Goal: Task Accomplishment & Management: Complete application form

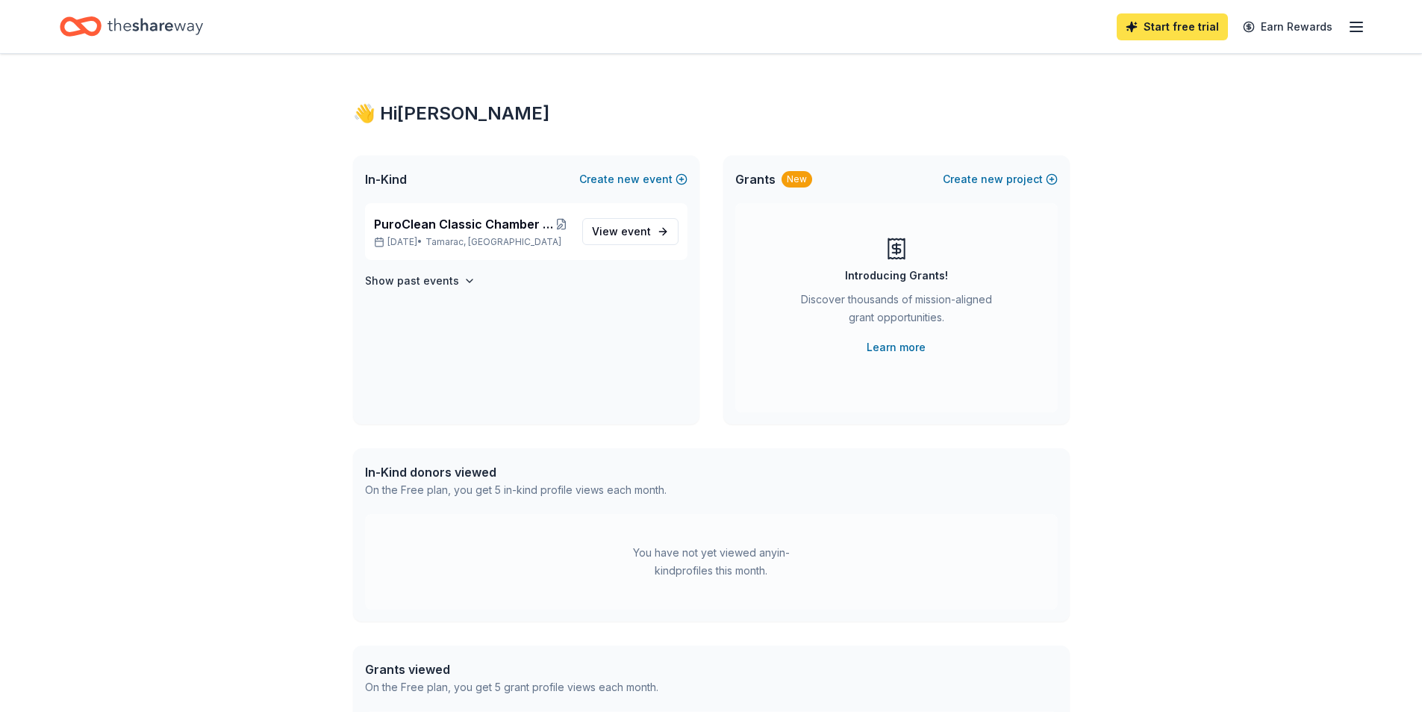
click at [1172, 25] on link "Start free trial" at bounding box center [1172, 26] width 111 height 27
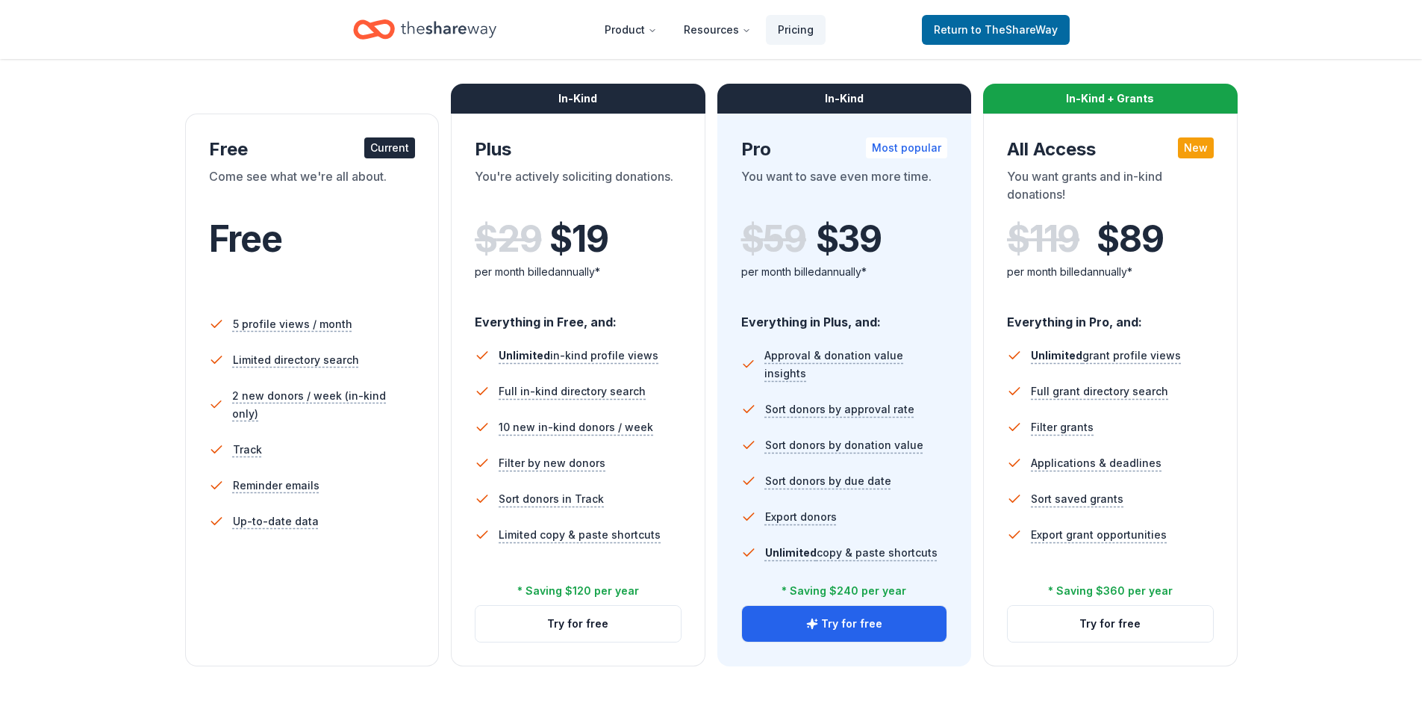
scroll to position [224, 0]
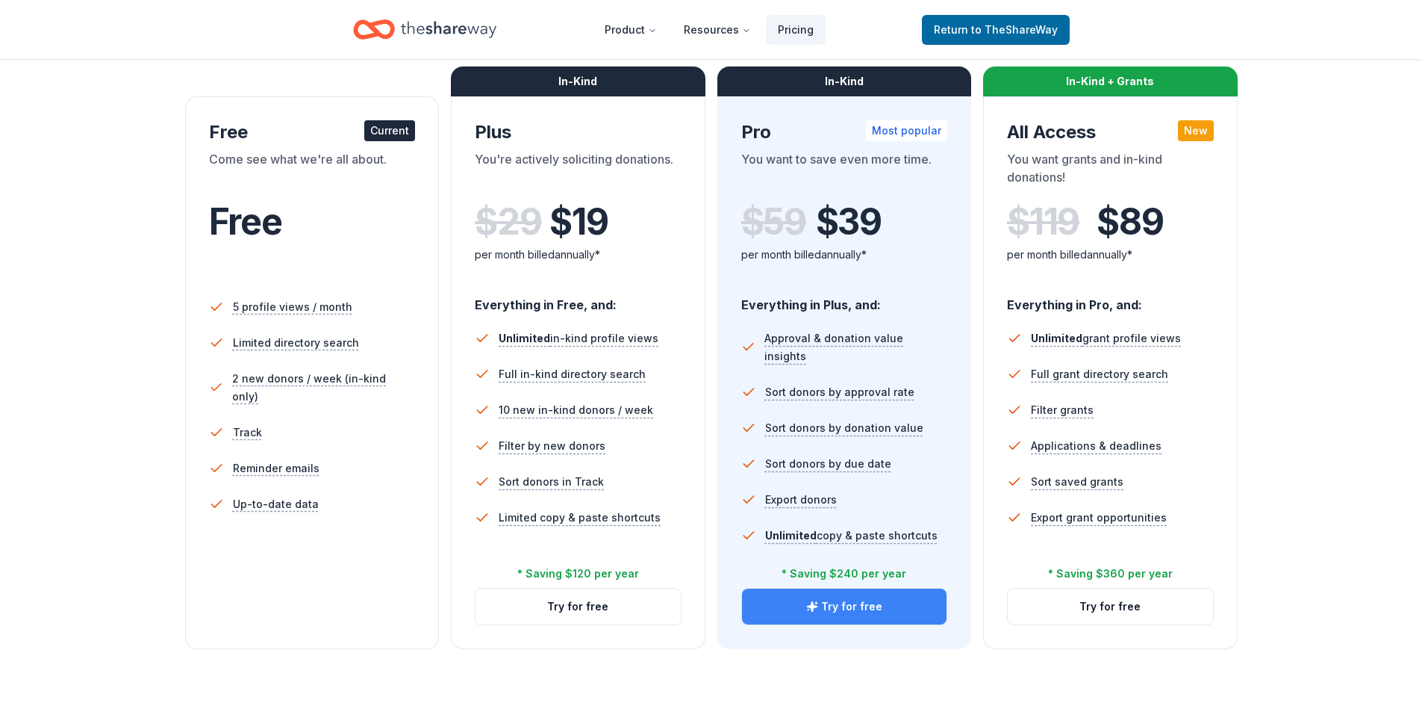
click at [860, 605] on button "Try for free" at bounding box center [844, 606] width 205 height 36
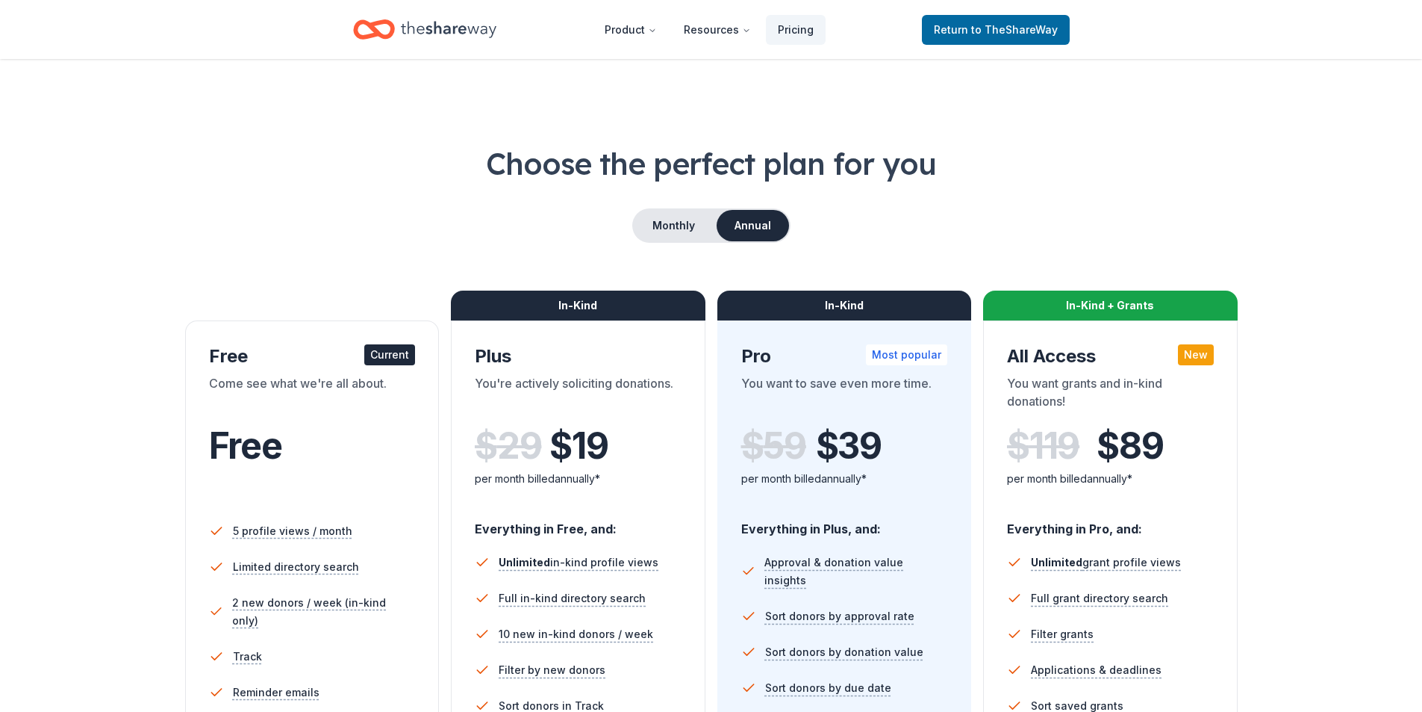
scroll to position [215, 0]
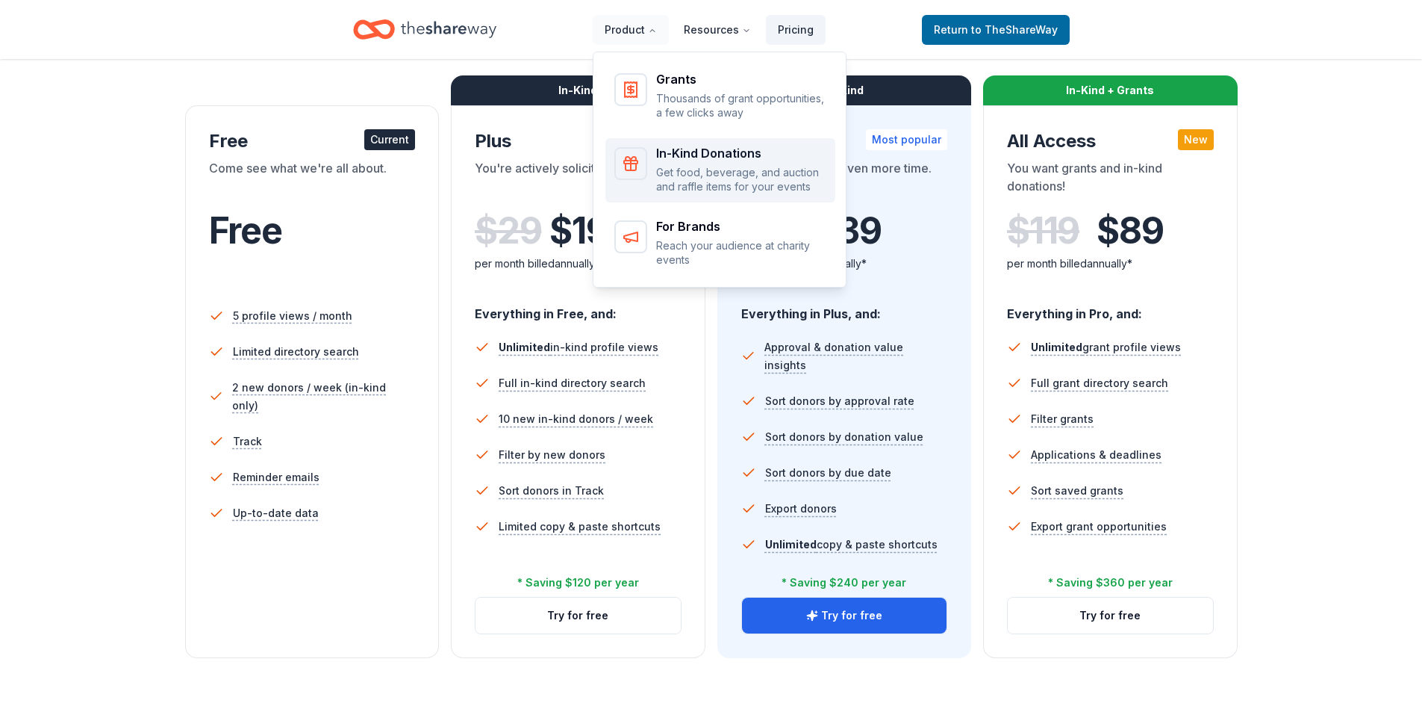
click at [722, 158] on div "In-Kind Donations" at bounding box center [741, 153] width 170 height 12
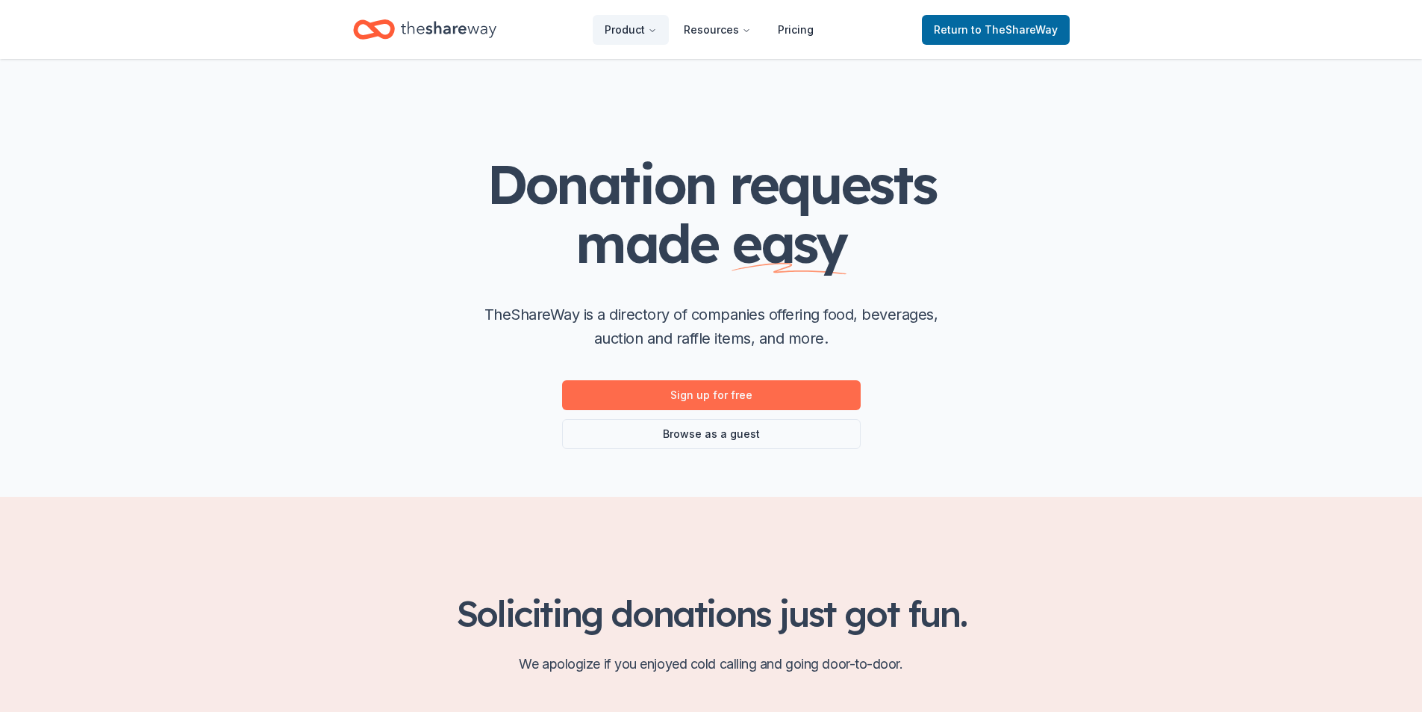
click at [706, 396] on link "Sign up for free" at bounding box center [711, 395] width 299 height 30
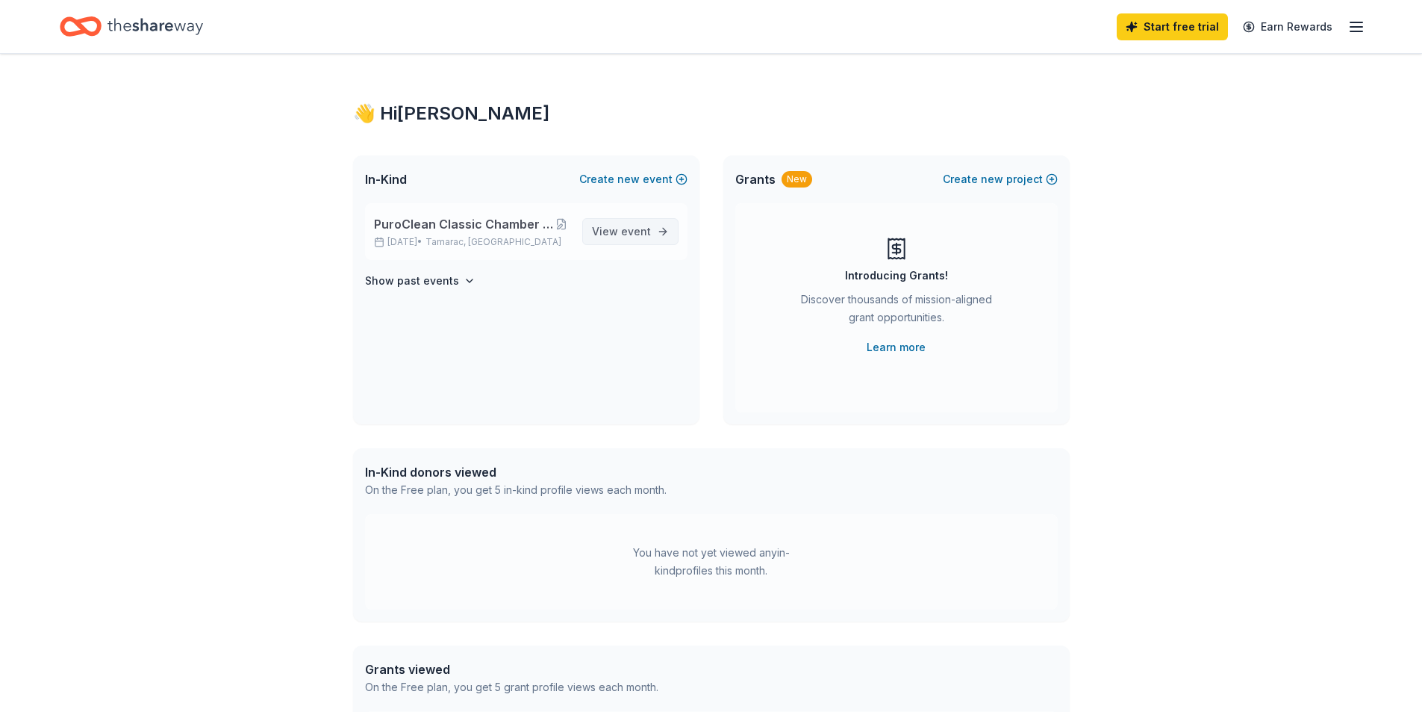
click at [627, 236] on span "event" at bounding box center [636, 231] width 30 height 13
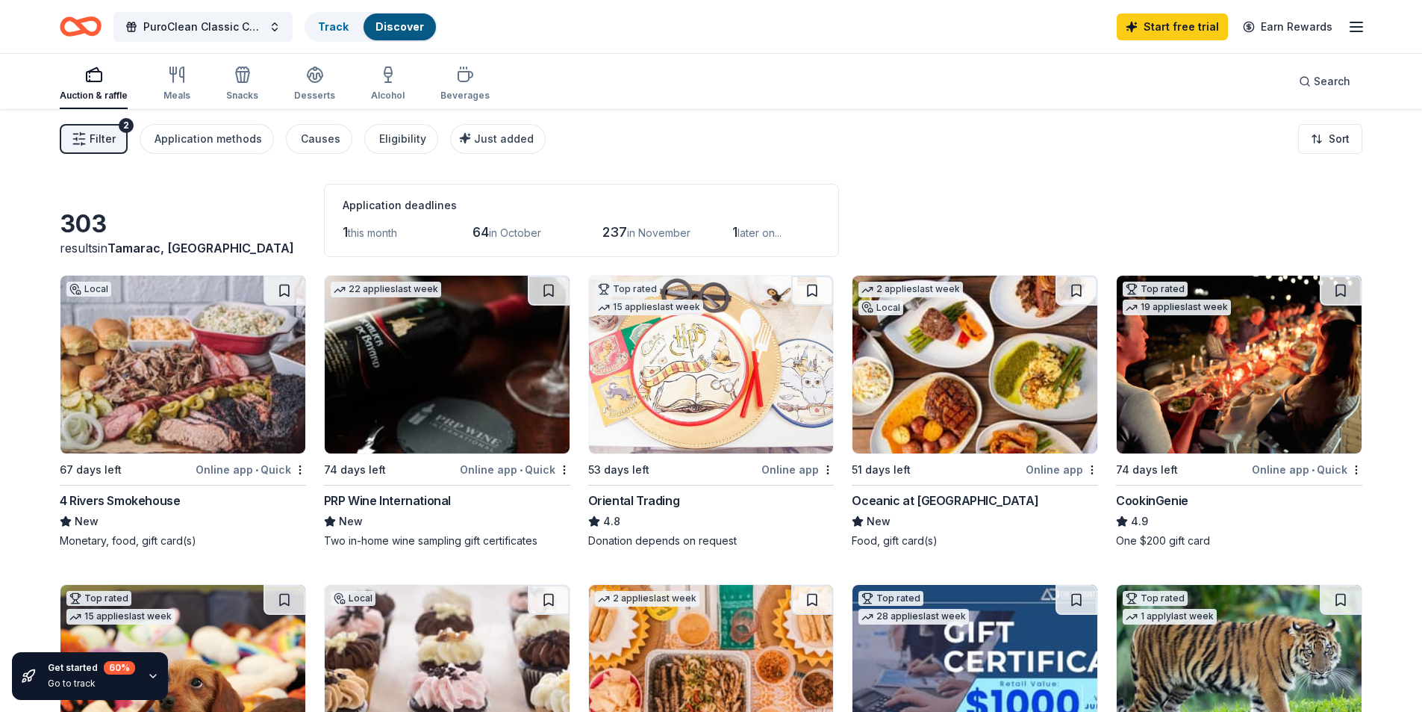
click at [443, 365] on img at bounding box center [447, 365] width 245 height 178
click at [956, 383] on img at bounding box center [975, 365] width 245 height 178
click at [186, 28] on span "PuroClean Classic Chamber of Commerce Tournament" at bounding box center [202, 27] width 119 height 18
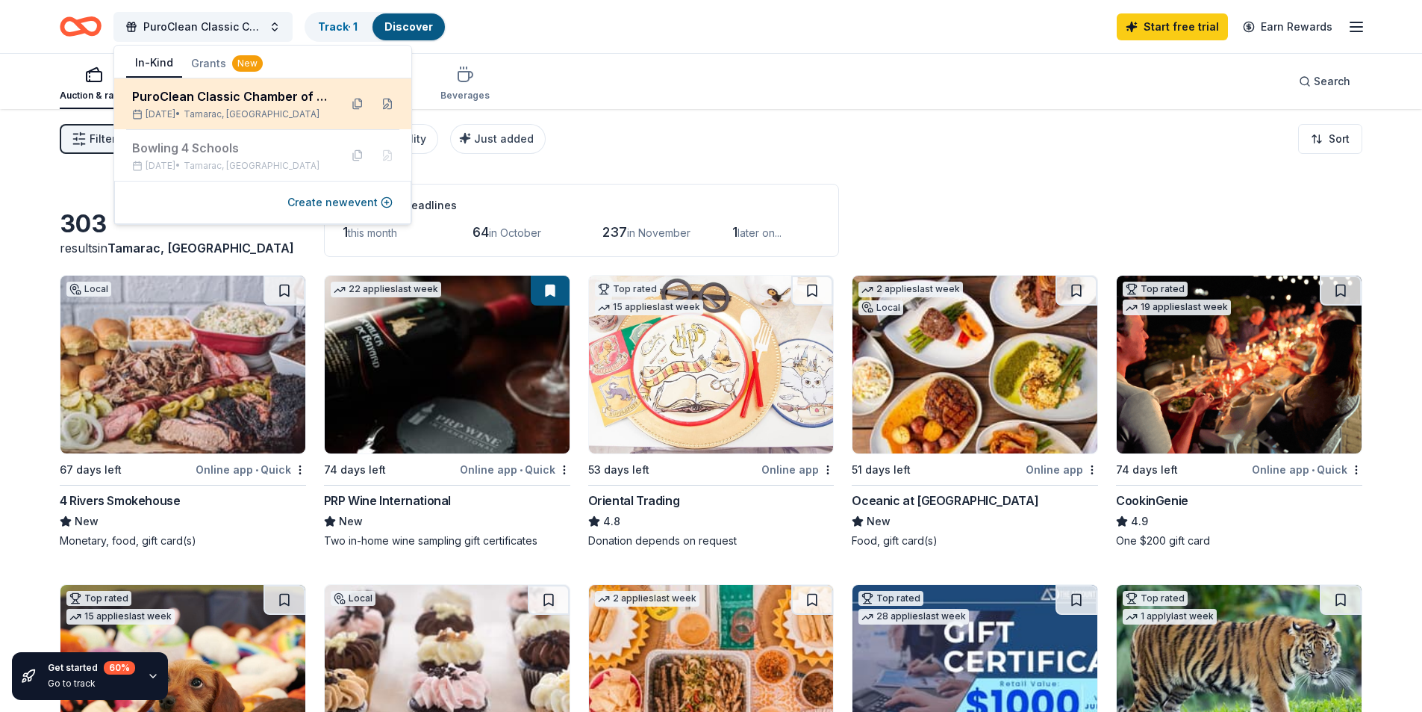
click at [160, 97] on div "PuroClean Classic Chamber of Commerce Tournament" at bounding box center [230, 96] width 196 height 18
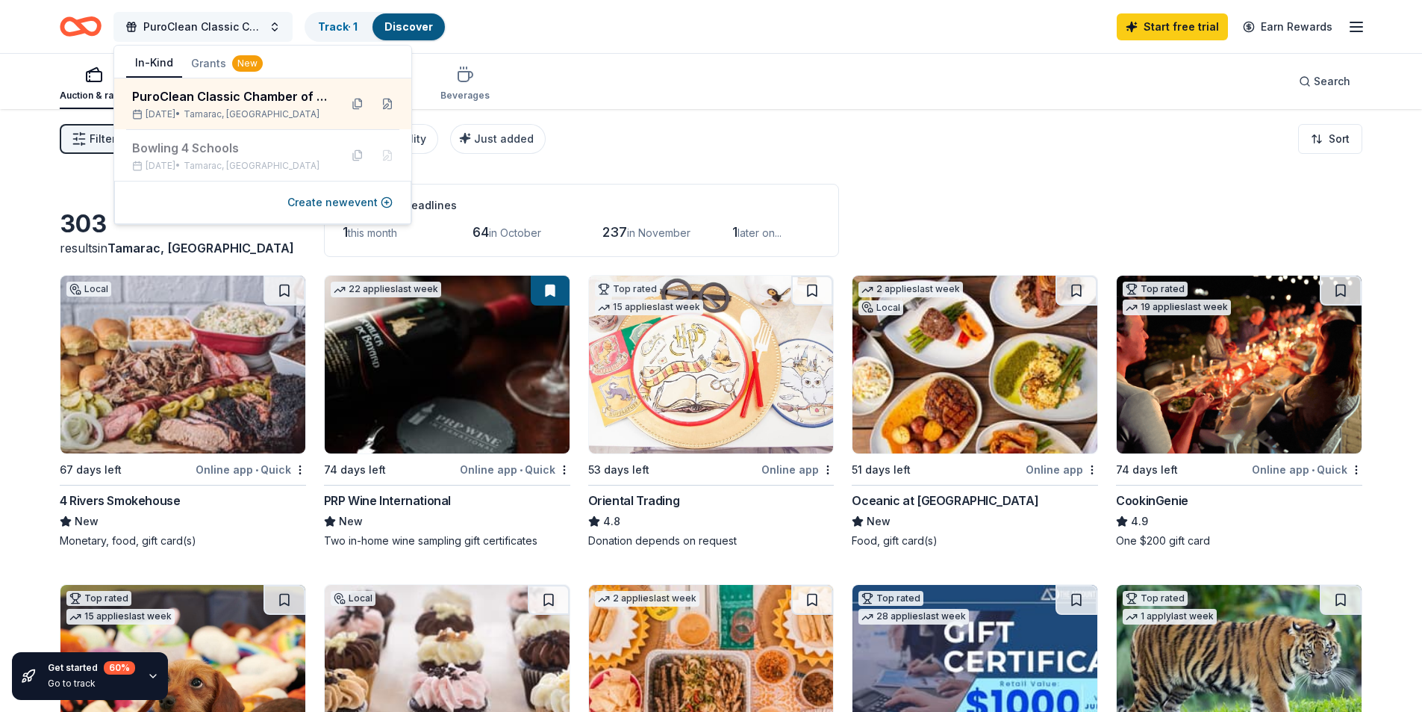
click at [161, 25] on span "PuroClean Classic Chamber of Commerce Tournament" at bounding box center [202, 27] width 119 height 18
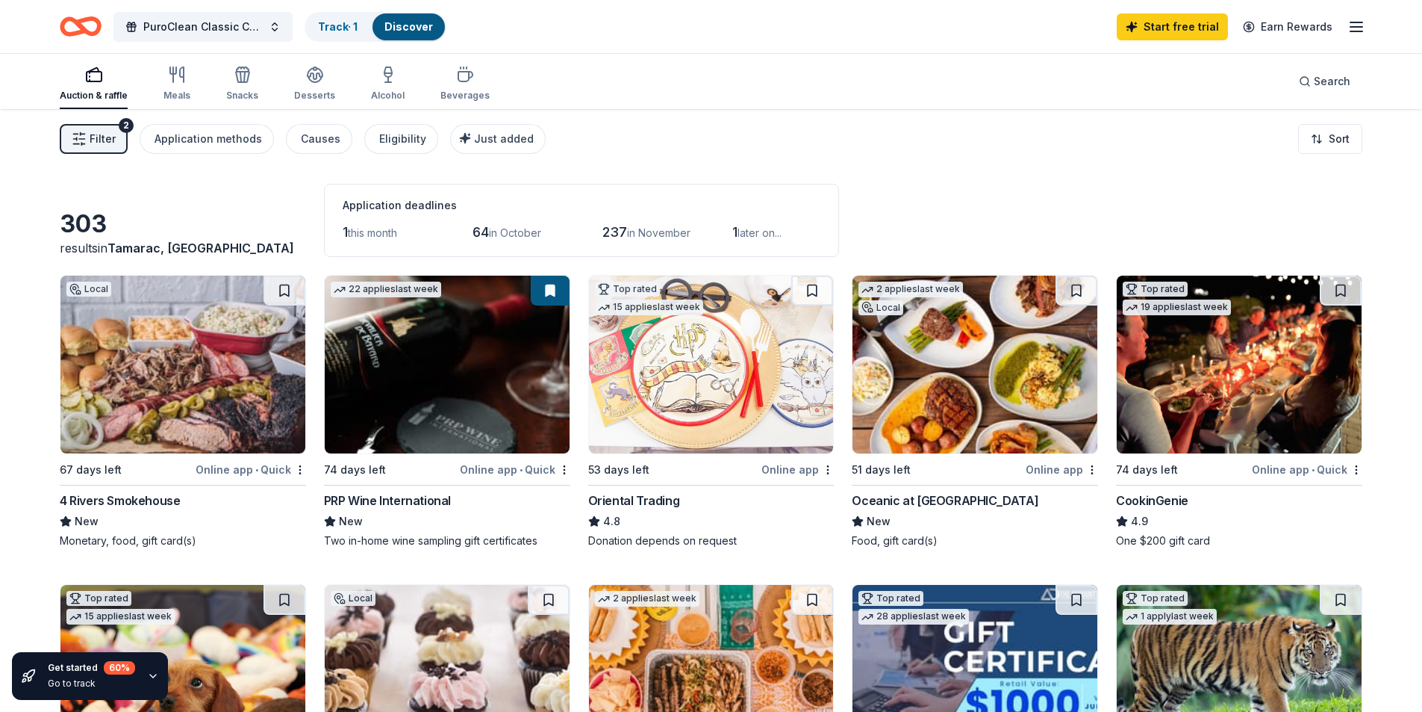
click at [80, 30] on icon "Home" at bounding box center [81, 26] width 42 height 35
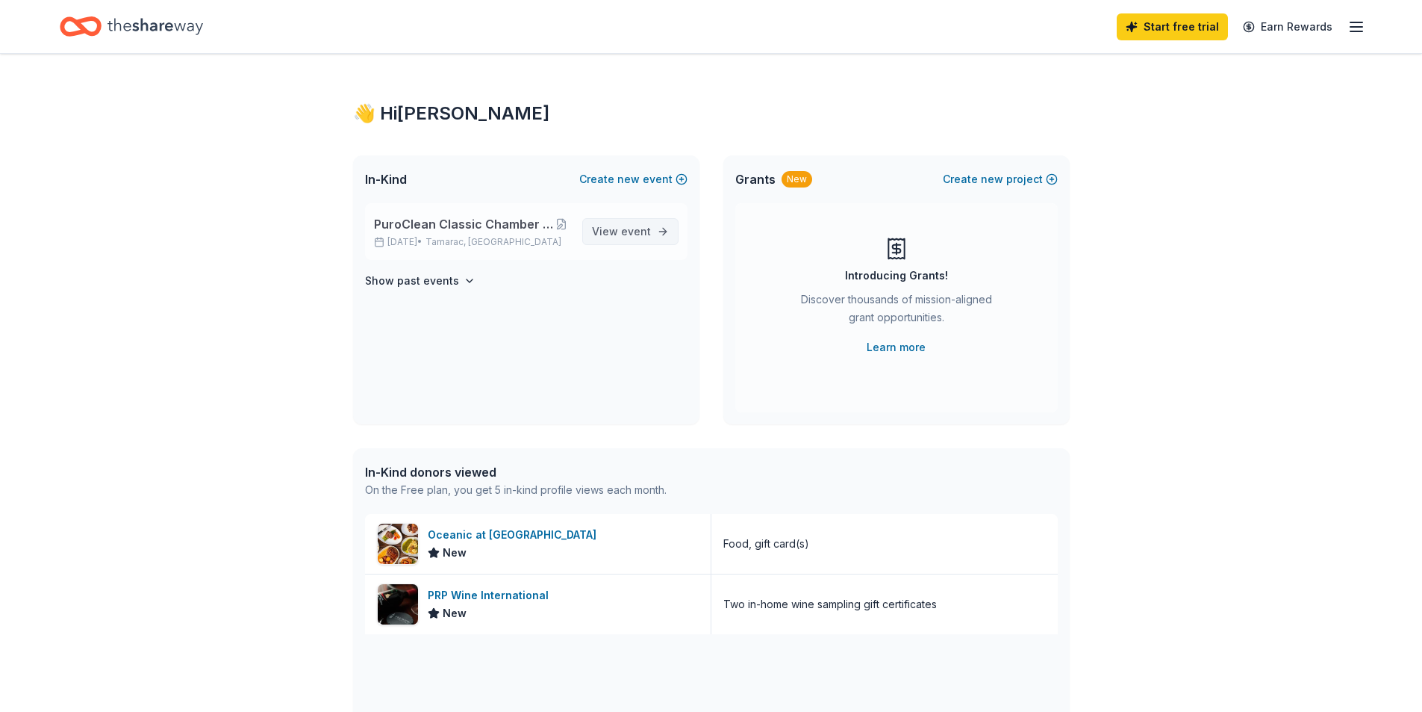
click at [626, 231] on span "event" at bounding box center [636, 231] width 30 height 13
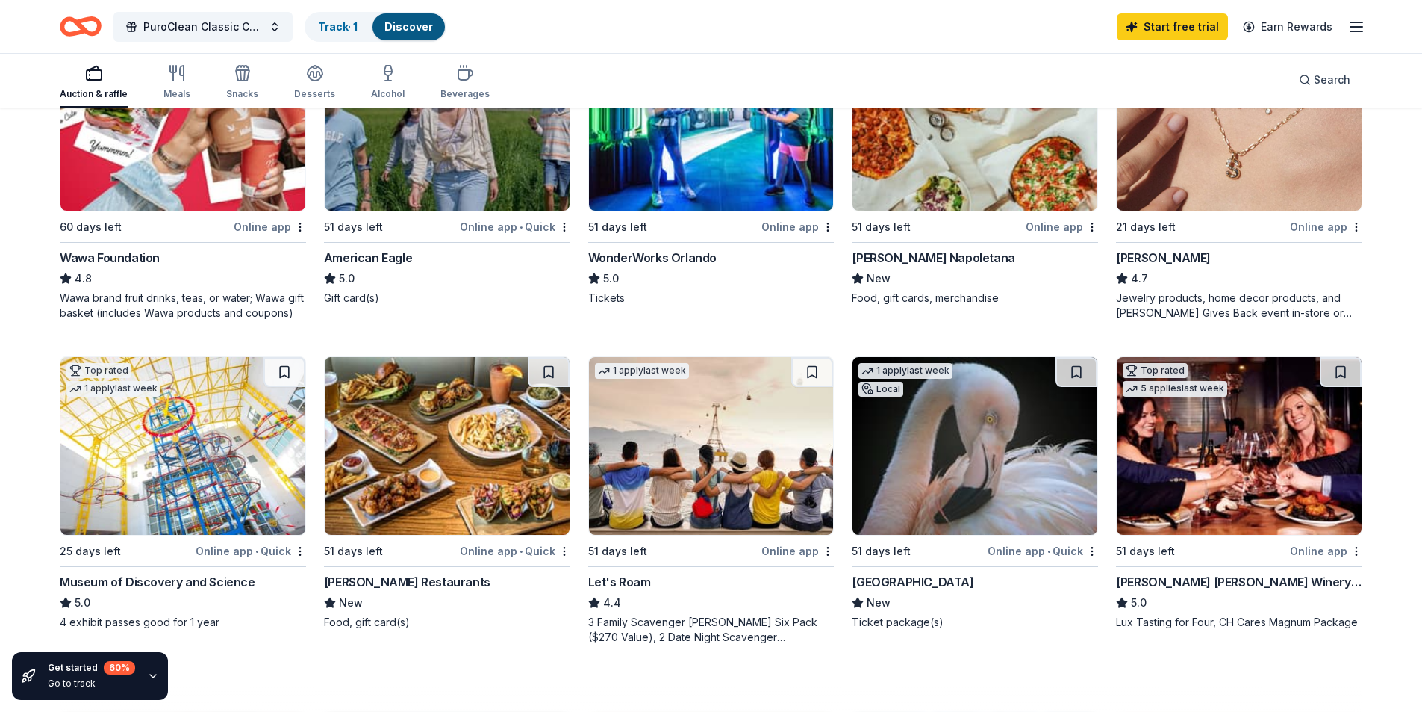
scroll to position [896, 0]
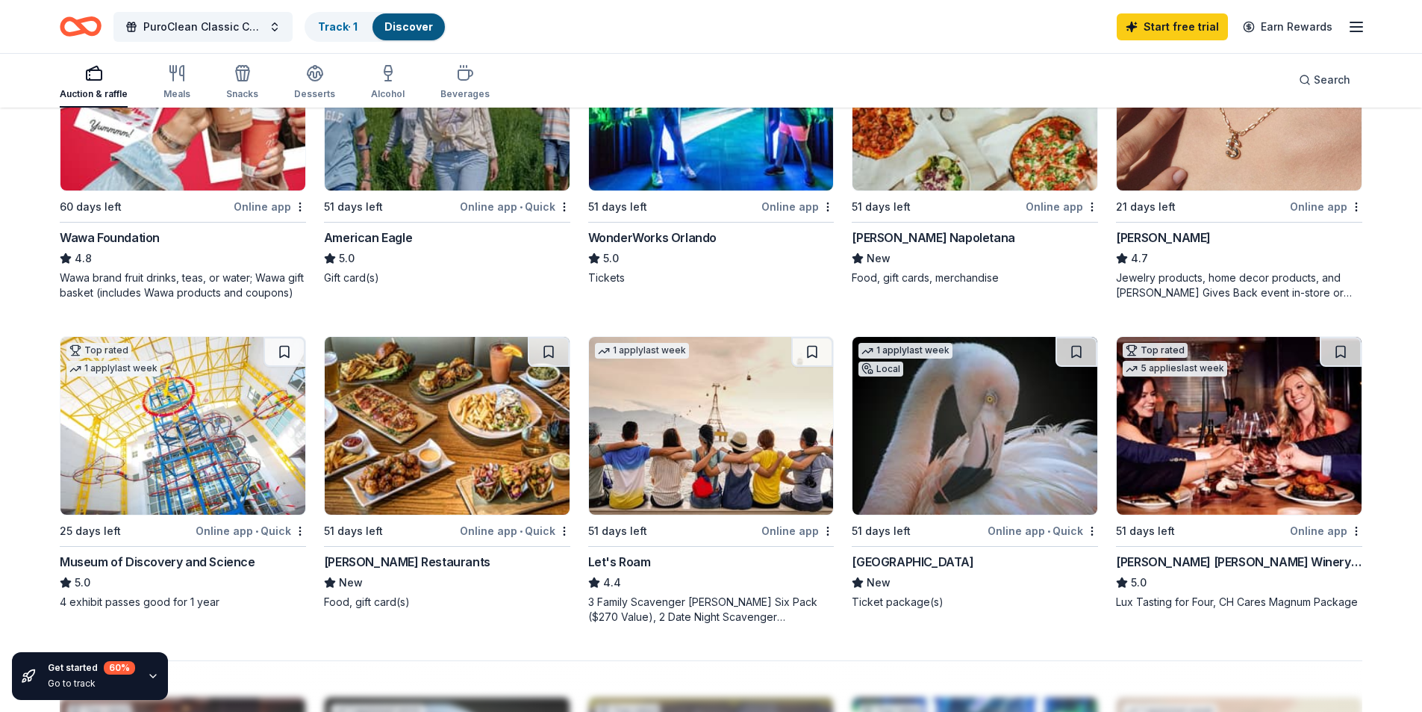
click at [177, 418] on img at bounding box center [182, 426] width 245 height 178
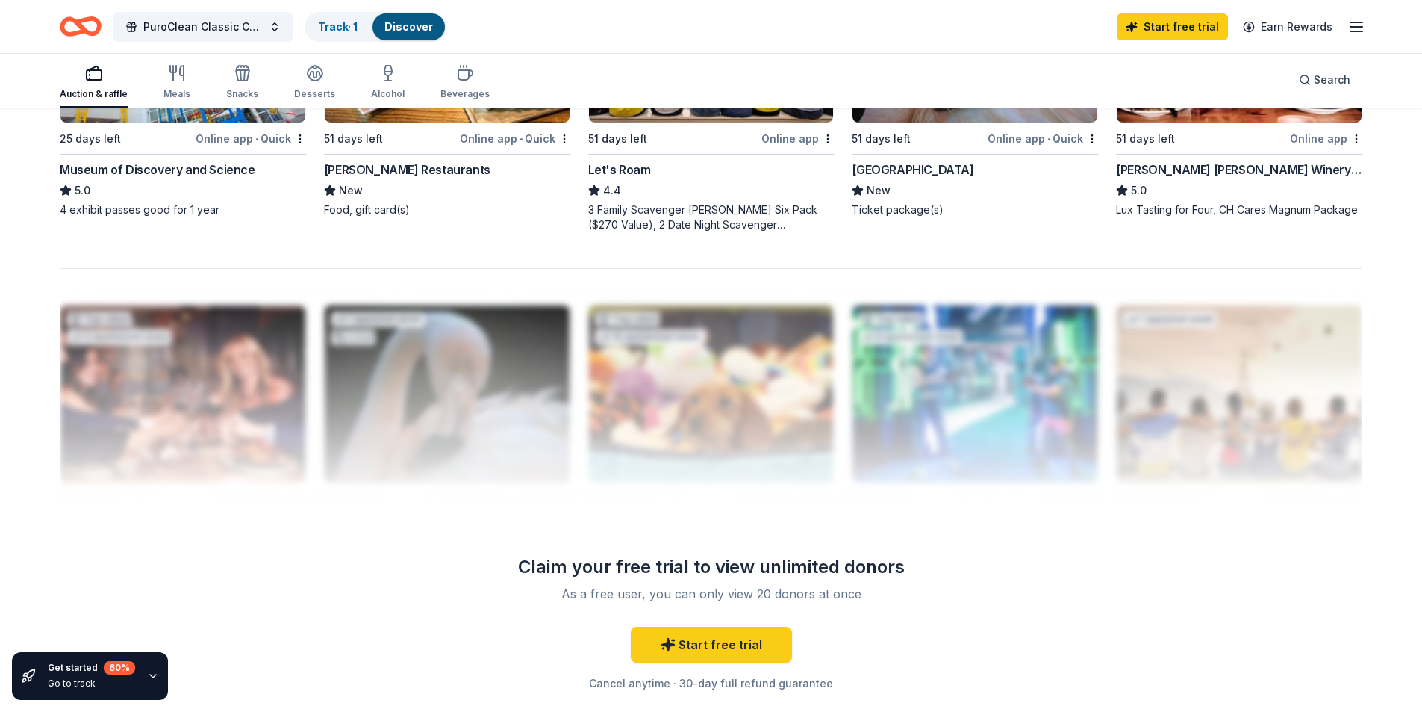
scroll to position [1070, 0]
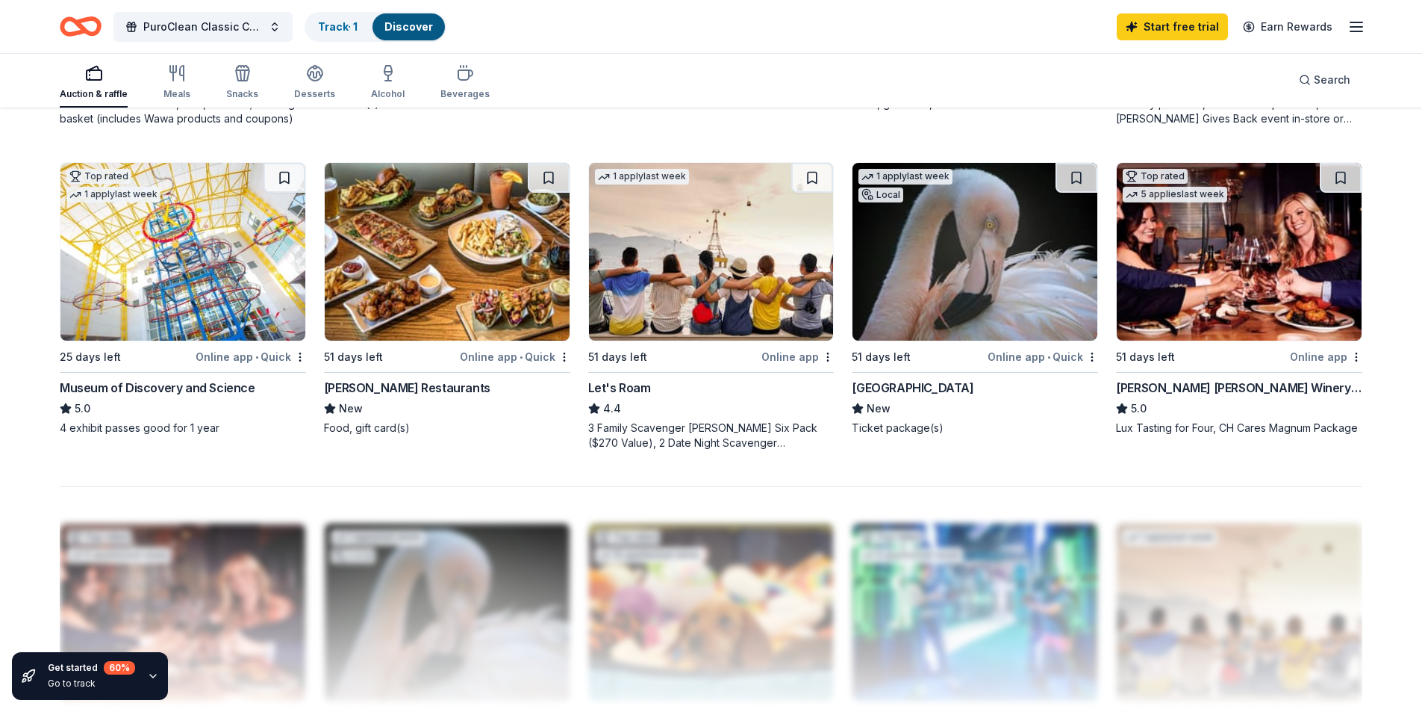
click at [436, 234] on img at bounding box center [447, 252] width 245 height 178
click at [718, 249] on img at bounding box center [711, 252] width 245 height 178
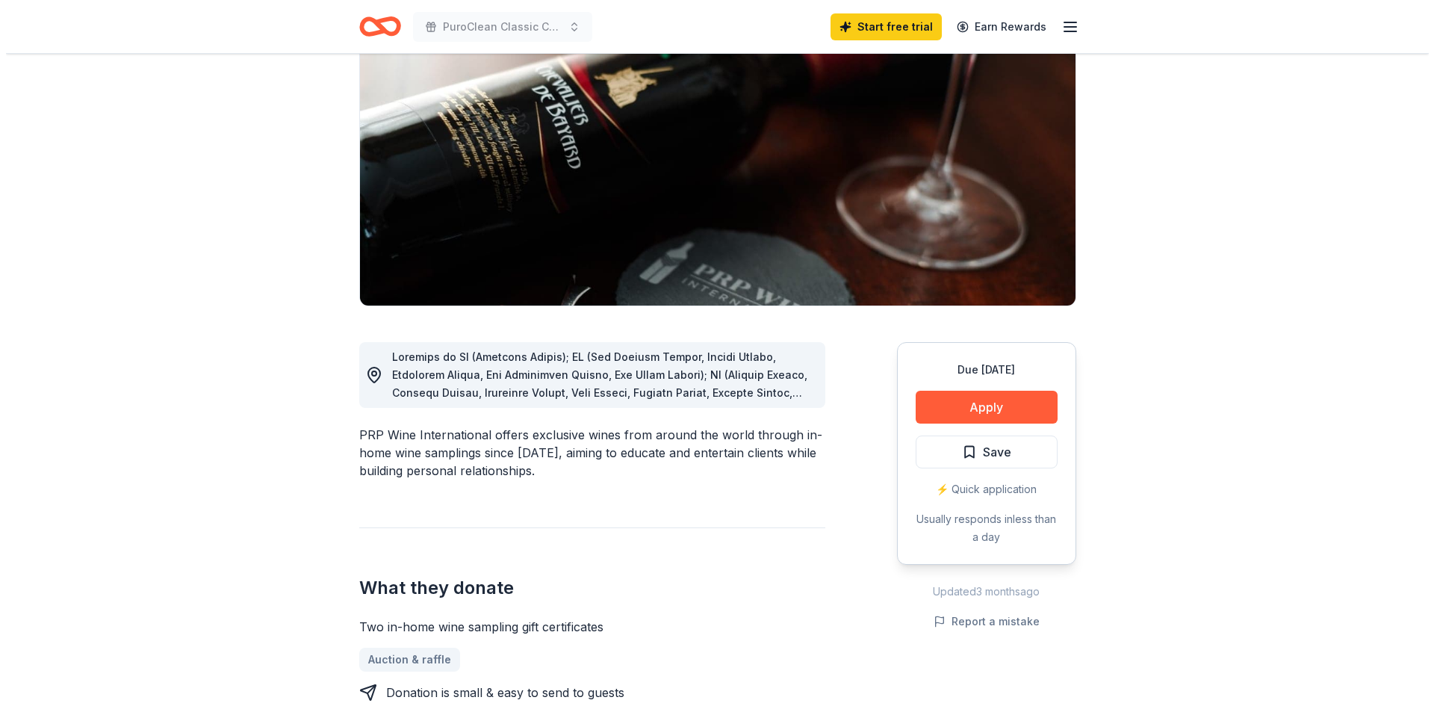
scroll to position [149, 0]
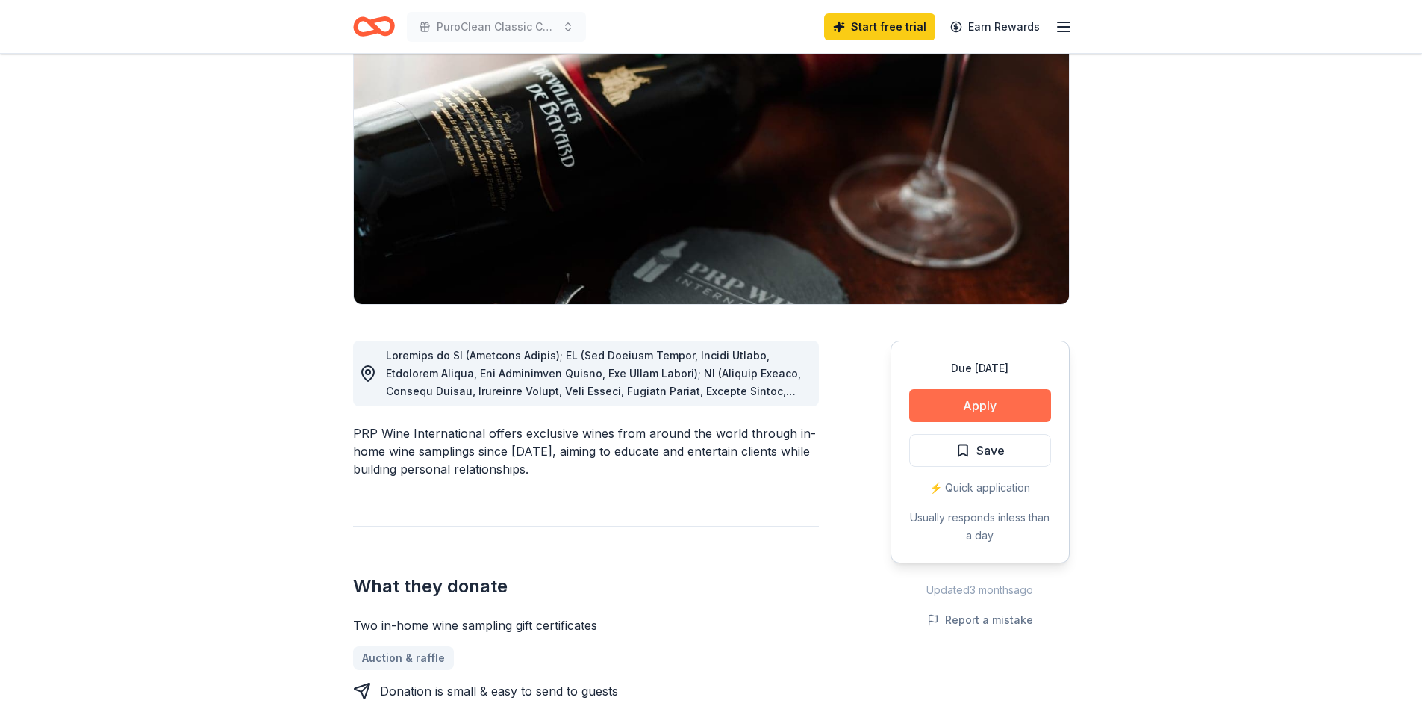
click at [971, 407] on button "Apply" at bounding box center [980, 405] width 142 height 33
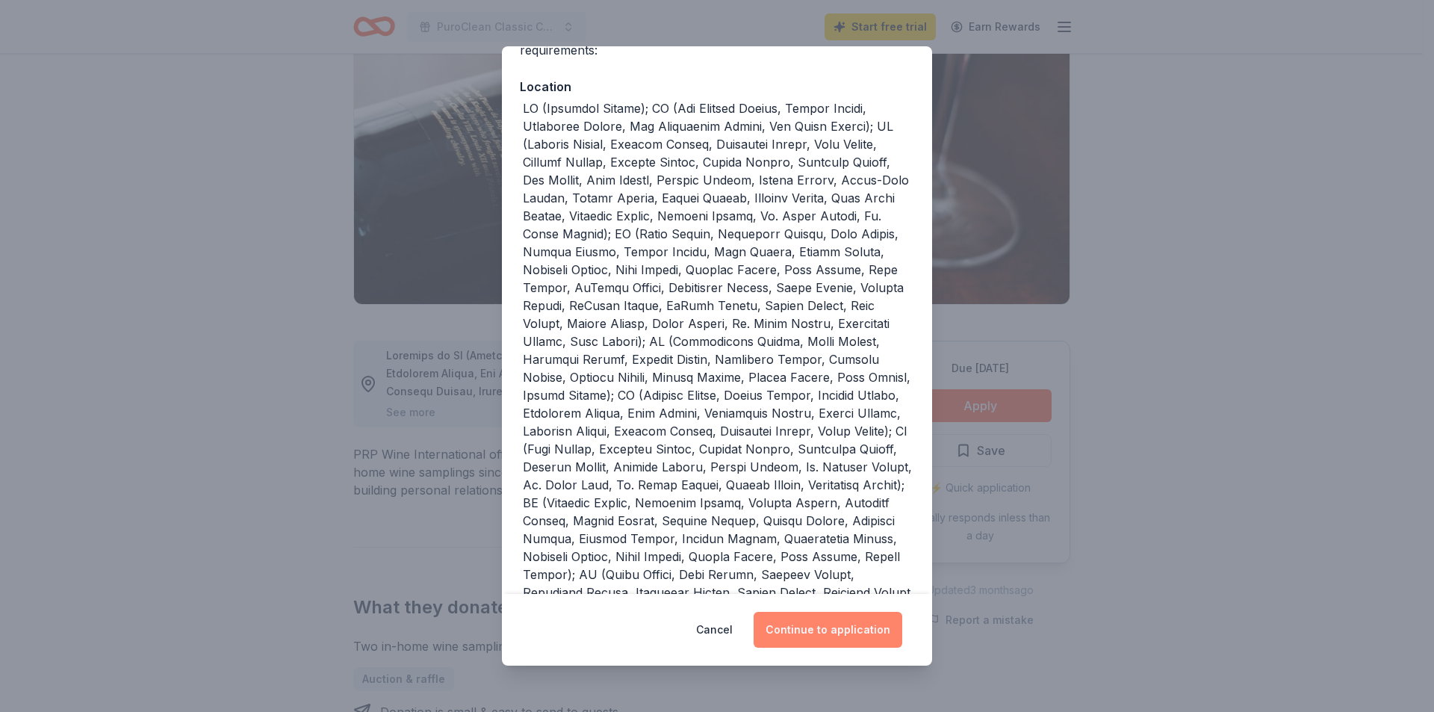
click at [844, 630] on button "Continue to application" at bounding box center [827, 629] width 149 height 36
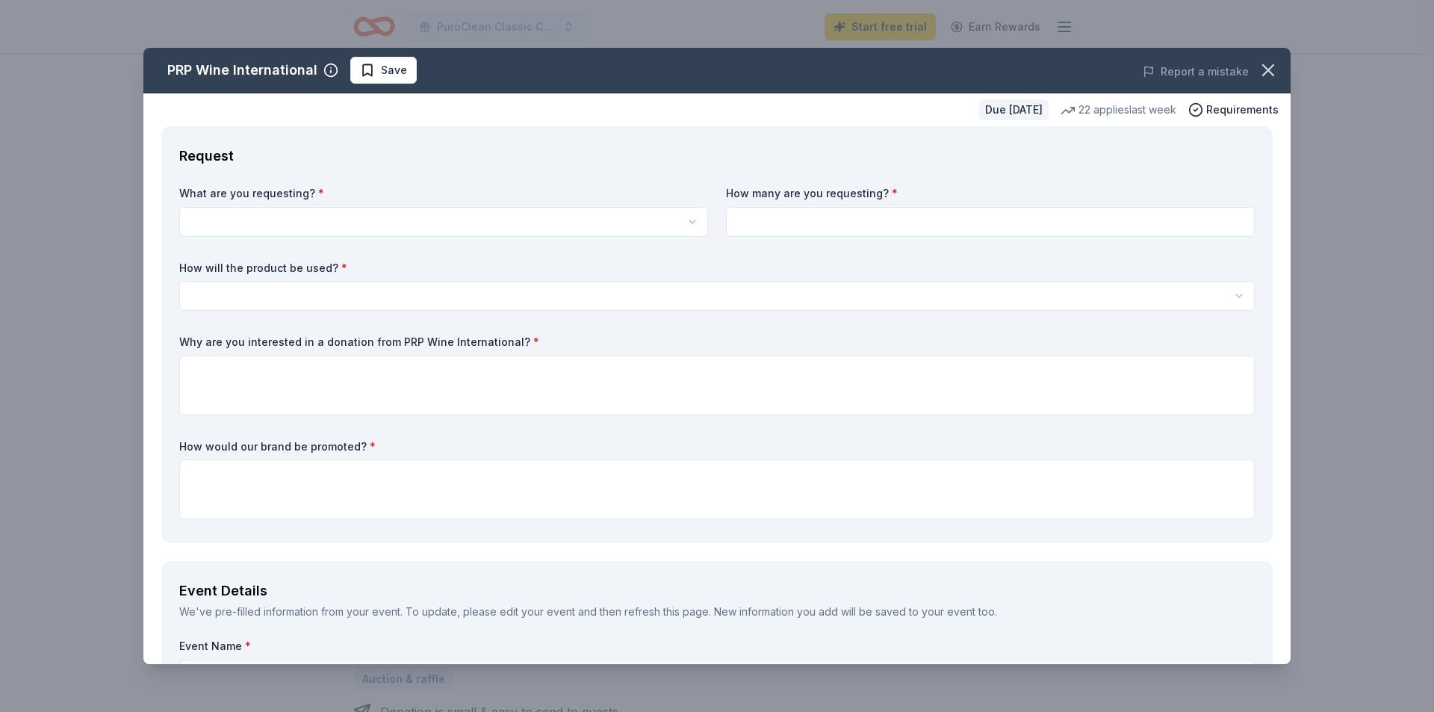
scroll to position [0, 0]
click at [370, 216] on html "PuroClean Classic Chamber of Commerce Tournament Start free trial Earn Rewards …" at bounding box center [717, 356] width 1434 height 712
select select "Two in-home wine sampling gift certificates"
click at [346, 292] on html "PuroClean Classic Chamber of Commerce Tournament Start free trial Earn Rewards …" at bounding box center [717, 356] width 1434 height 712
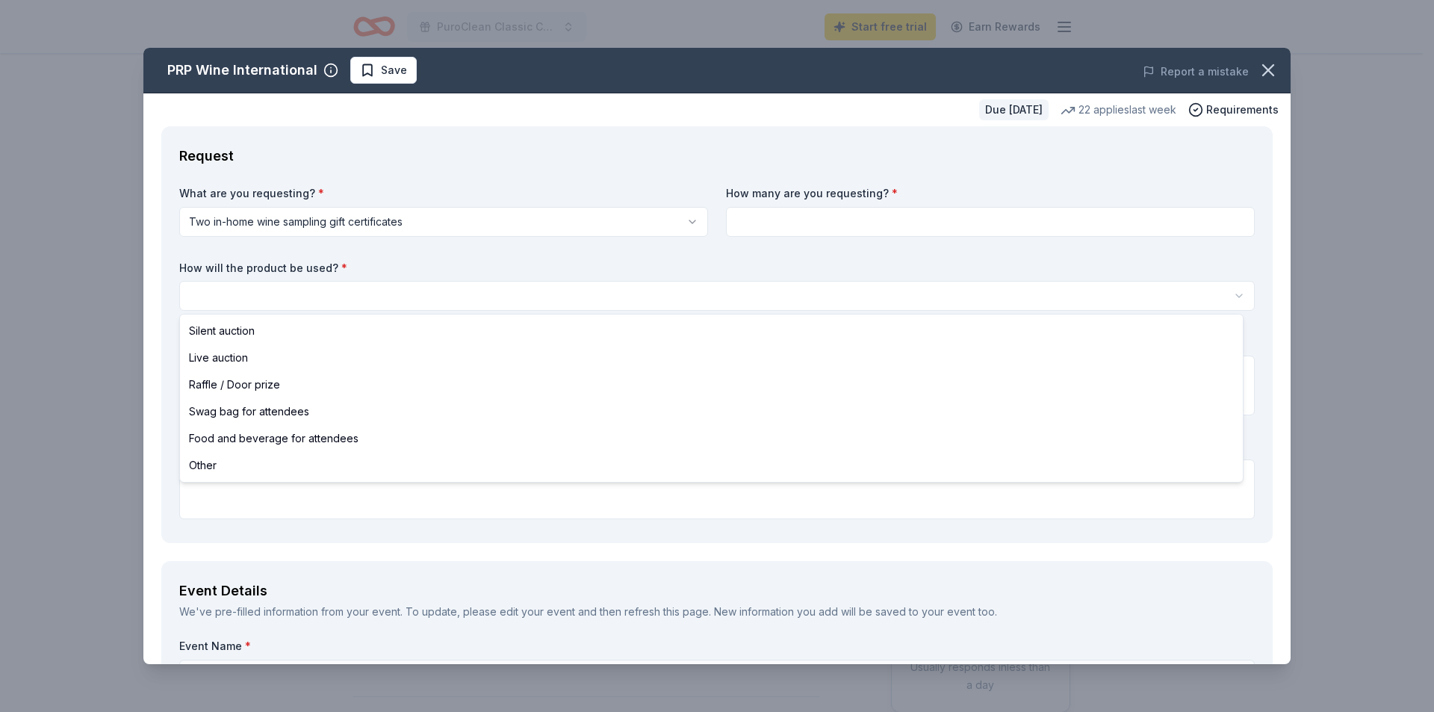
select select "silentAuction"
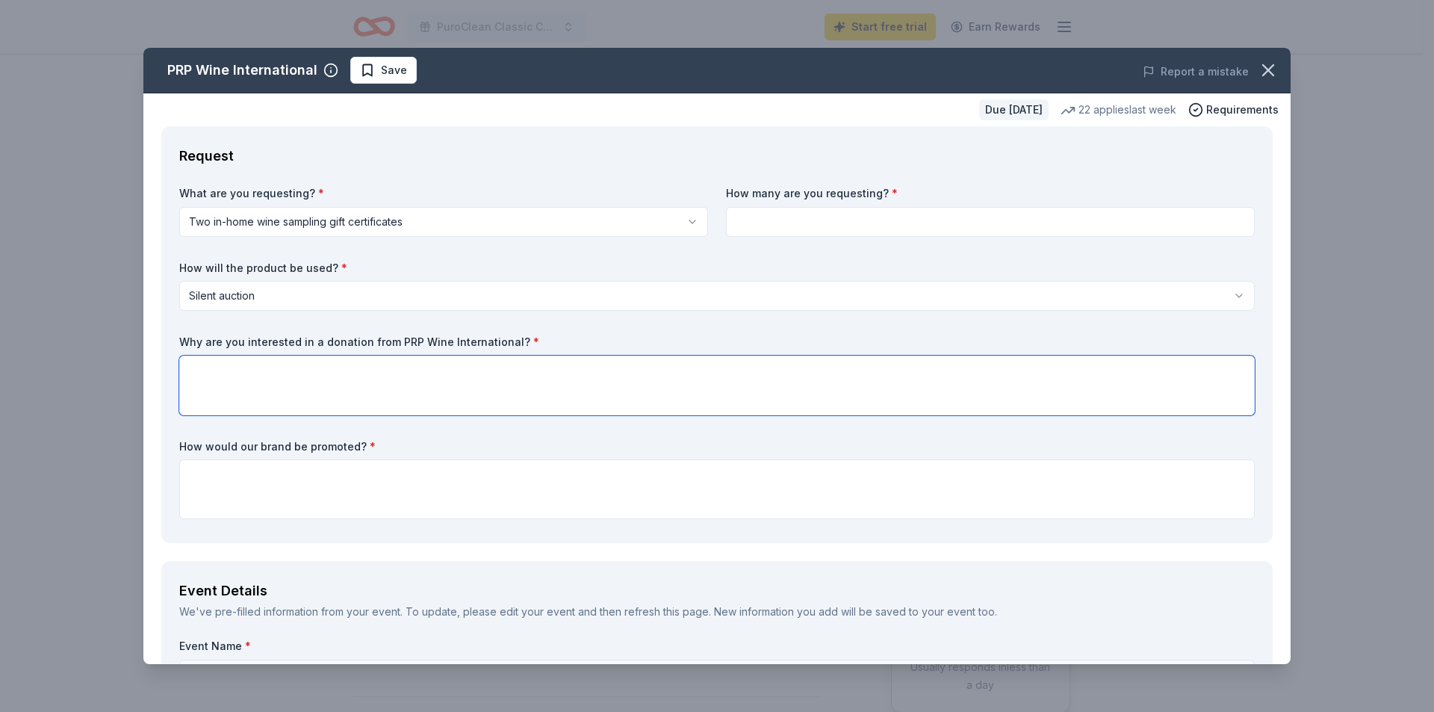
click at [232, 370] on textarea at bounding box center [716, 385] width 1075 height 60
type textarea "Good items"
click at [237, 482] on textarea at bounding box center [716, 489] width 1075 height 60
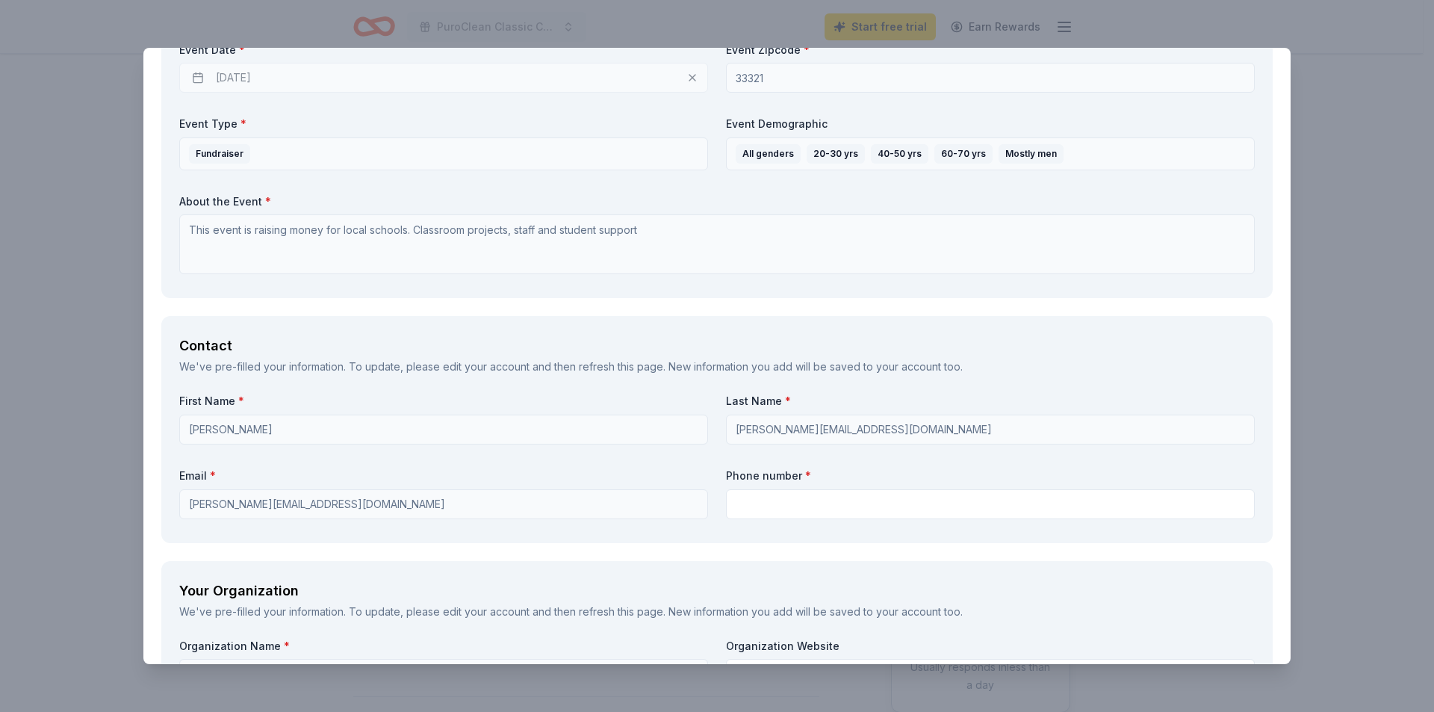
scroll to position [747, 0]
type textarea "pre, post and during golf tournament event"
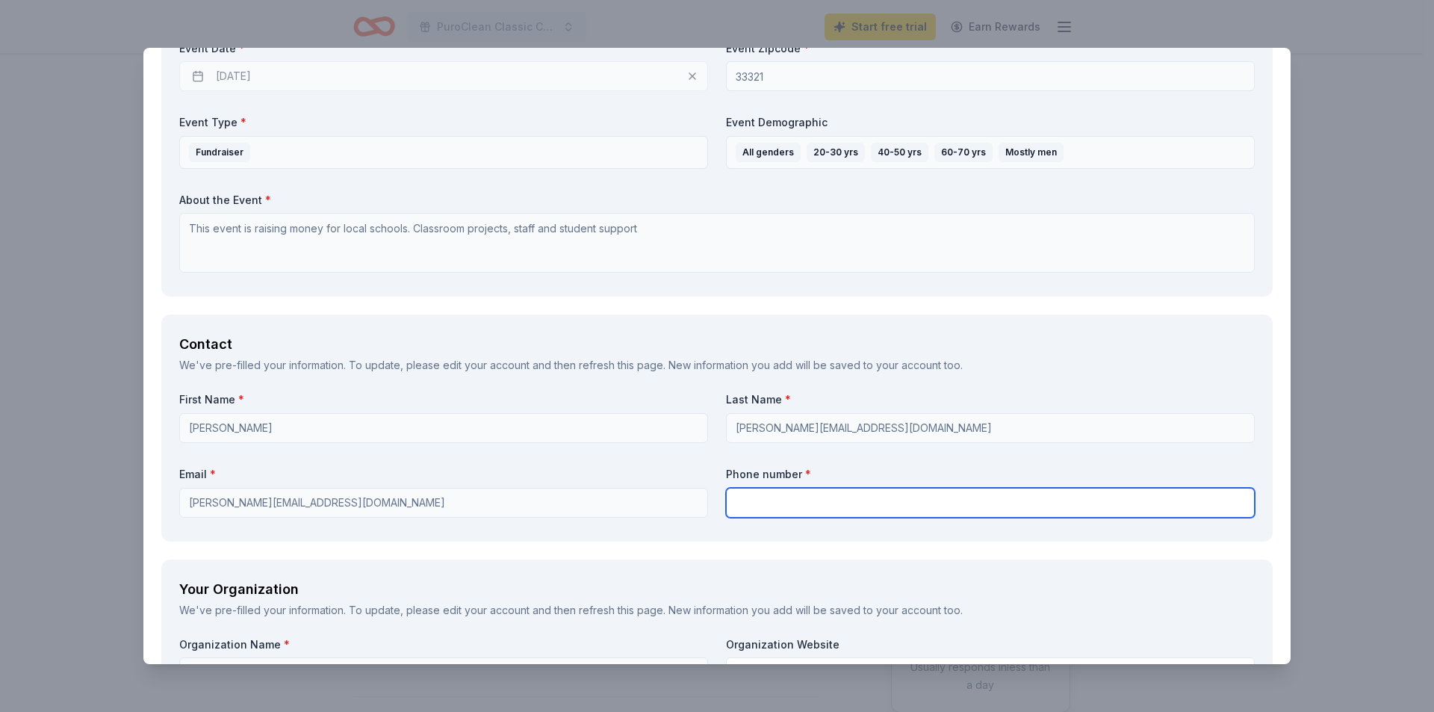
click at [785, 508] on input "text" at bounding box center [990, 503] width 529 height 30
type input "9547221520"
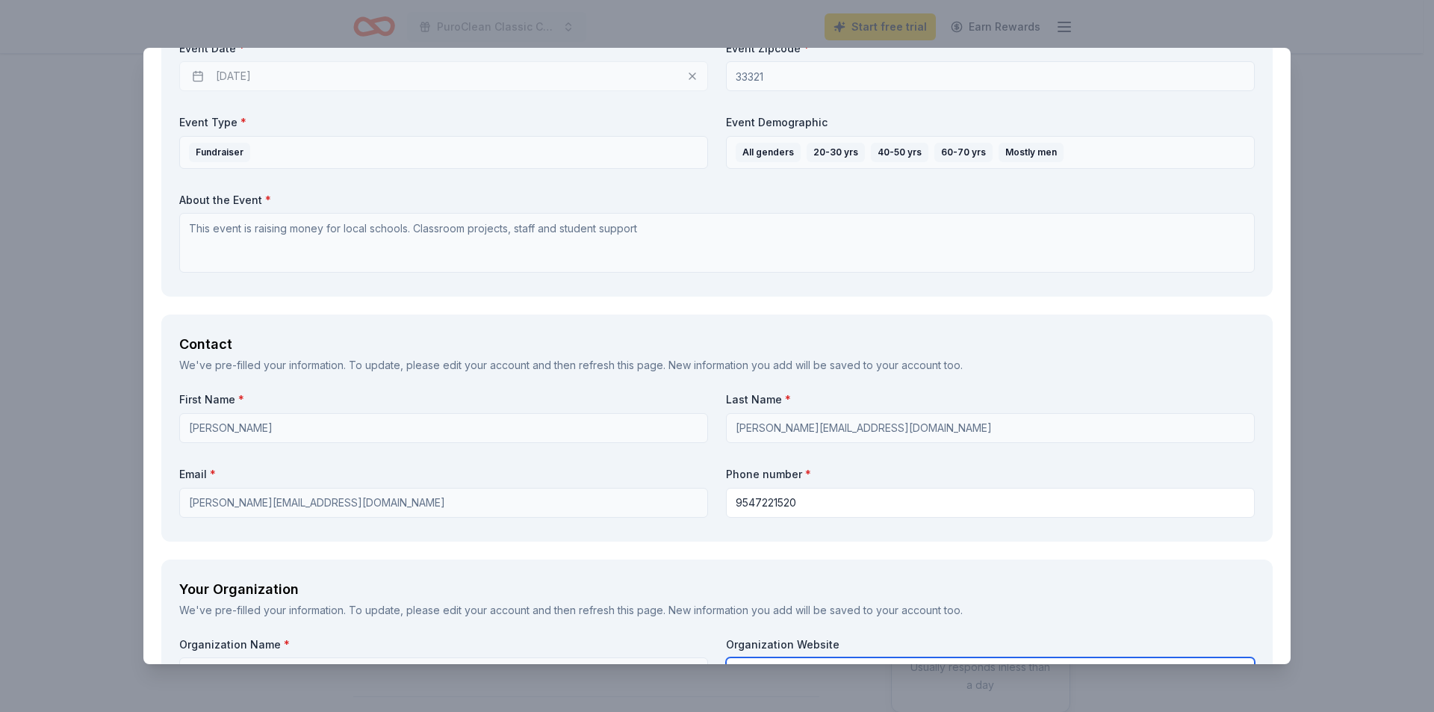
type input "Tamarac North Lauderdale Chamber of Commerce"
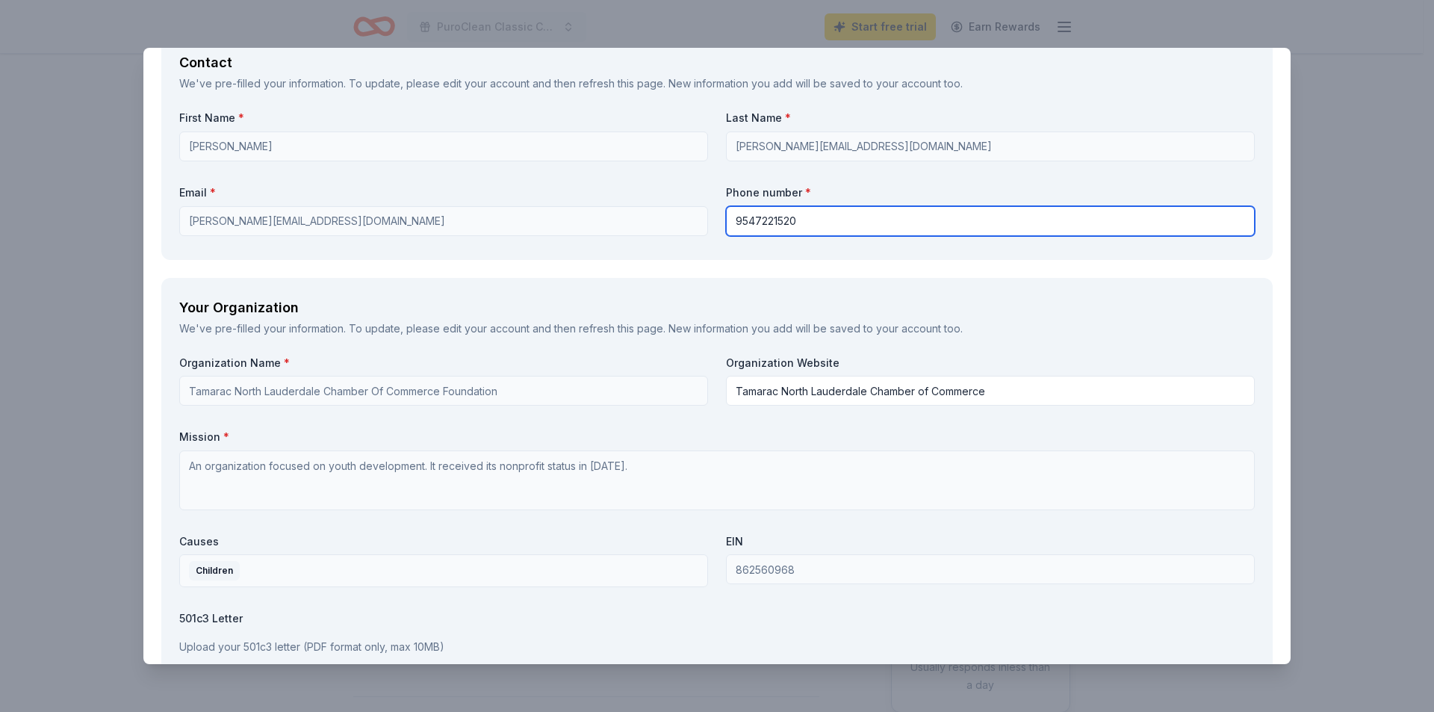
scroll to position [1120, 0]
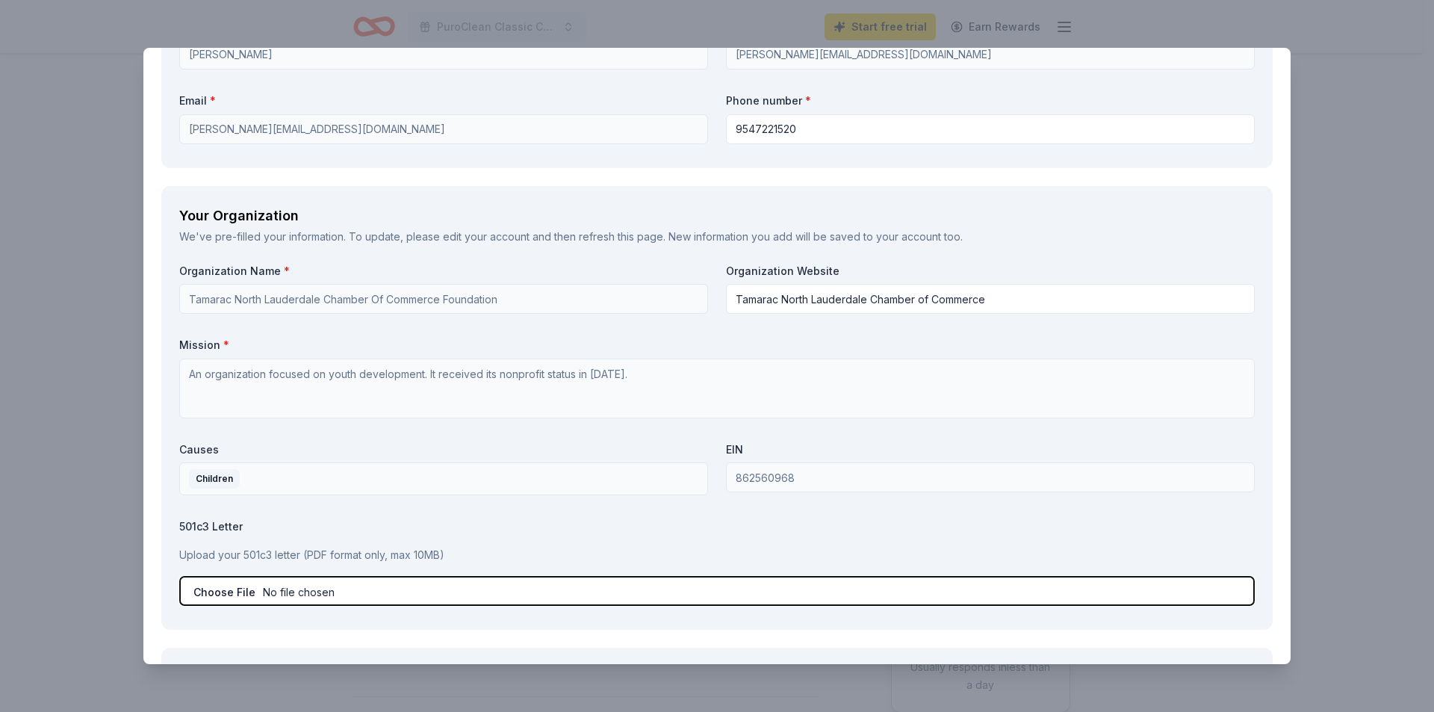
click at [230, 589] on input "file" at bounding box center [716, 591] width 1075 height 30
type input "C:\fakepath\501c3s.pdf"
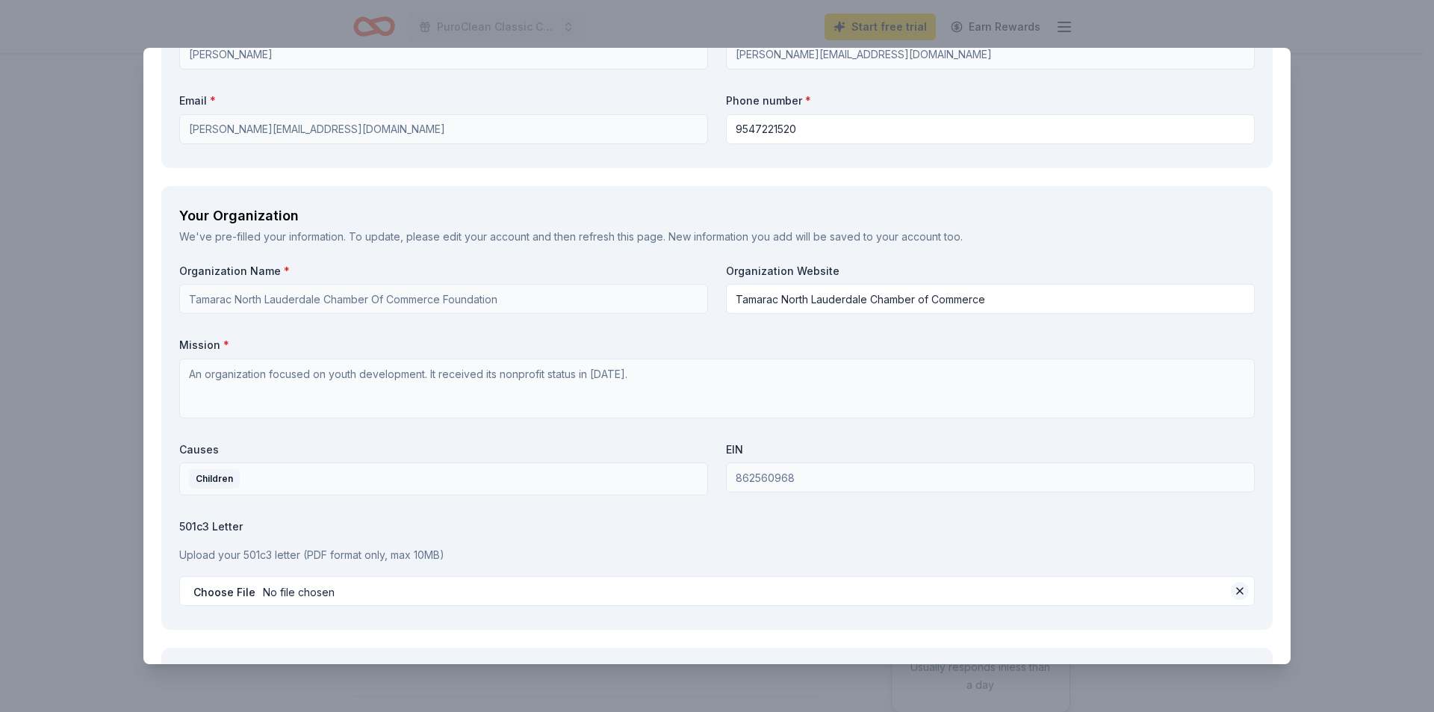
click at [1230, 588] on button at bounding box center [1239, 591] width 18 height 18
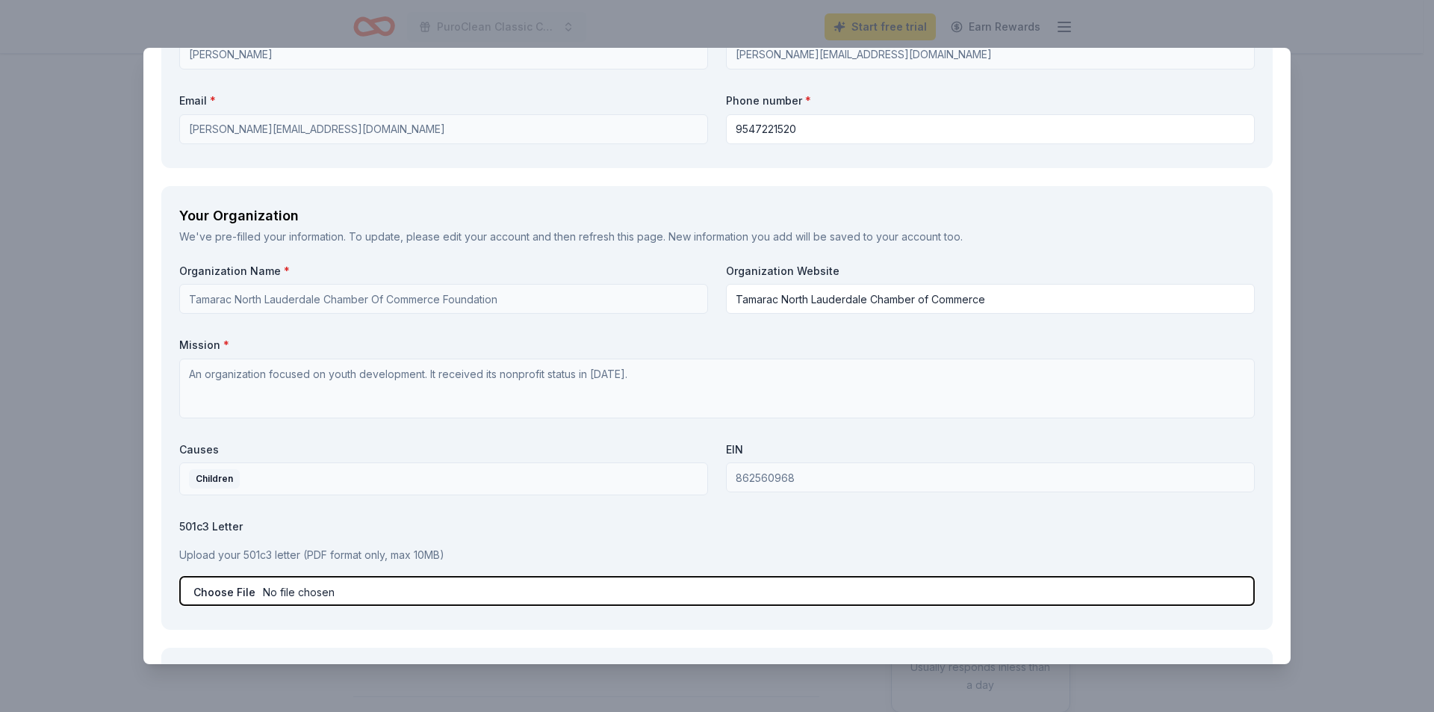
click at [266, 586] on input "file" at bounding box center [716, 591] width 1075 height 30
type input "C:\fakepath\Determination Letter Foundation.pdf"
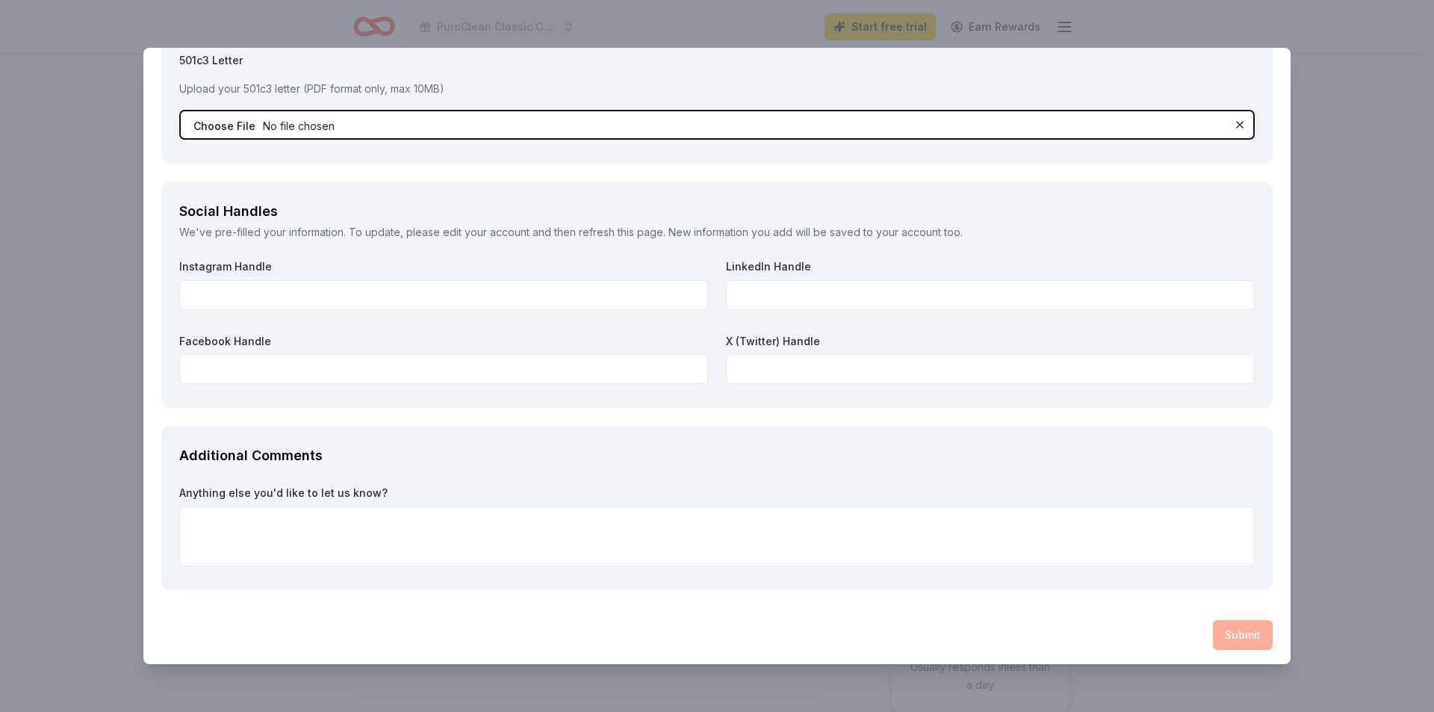
scroll to position [1590, 0]
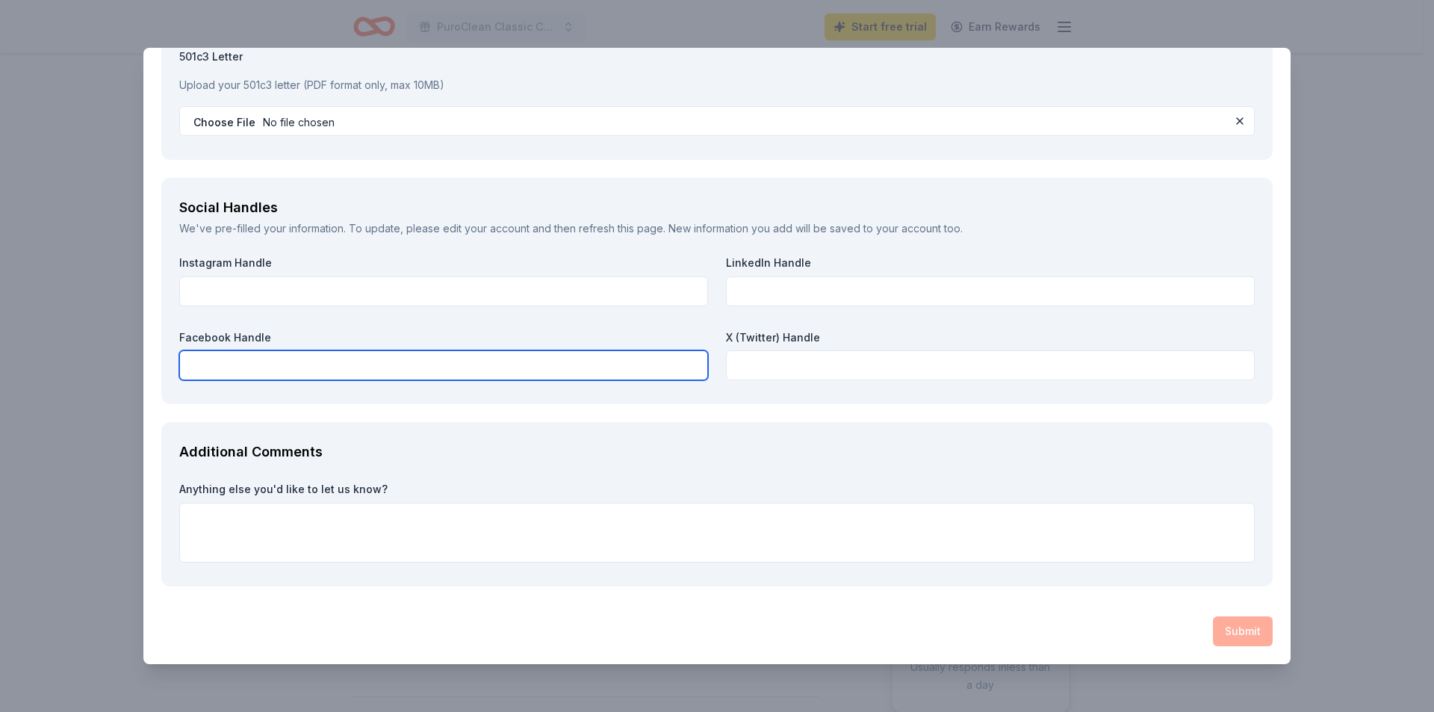
paste input "https://www.facebook.com/tnlcoc.org"
type input "https://www.facebook.com/tnlcoc.org"
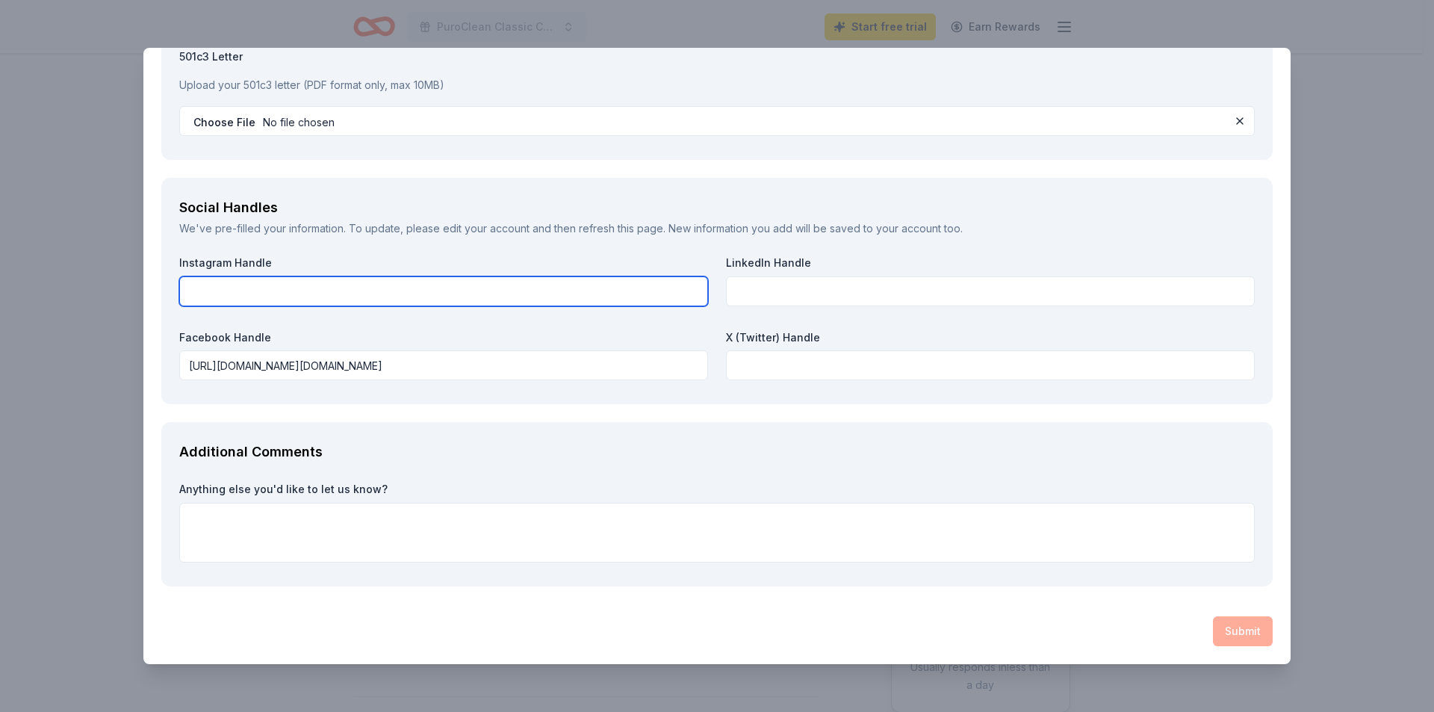
paste input "https://www.instagram.com/tnlcoc/"
type input "https://www.instagram.com/tnlcoc/"
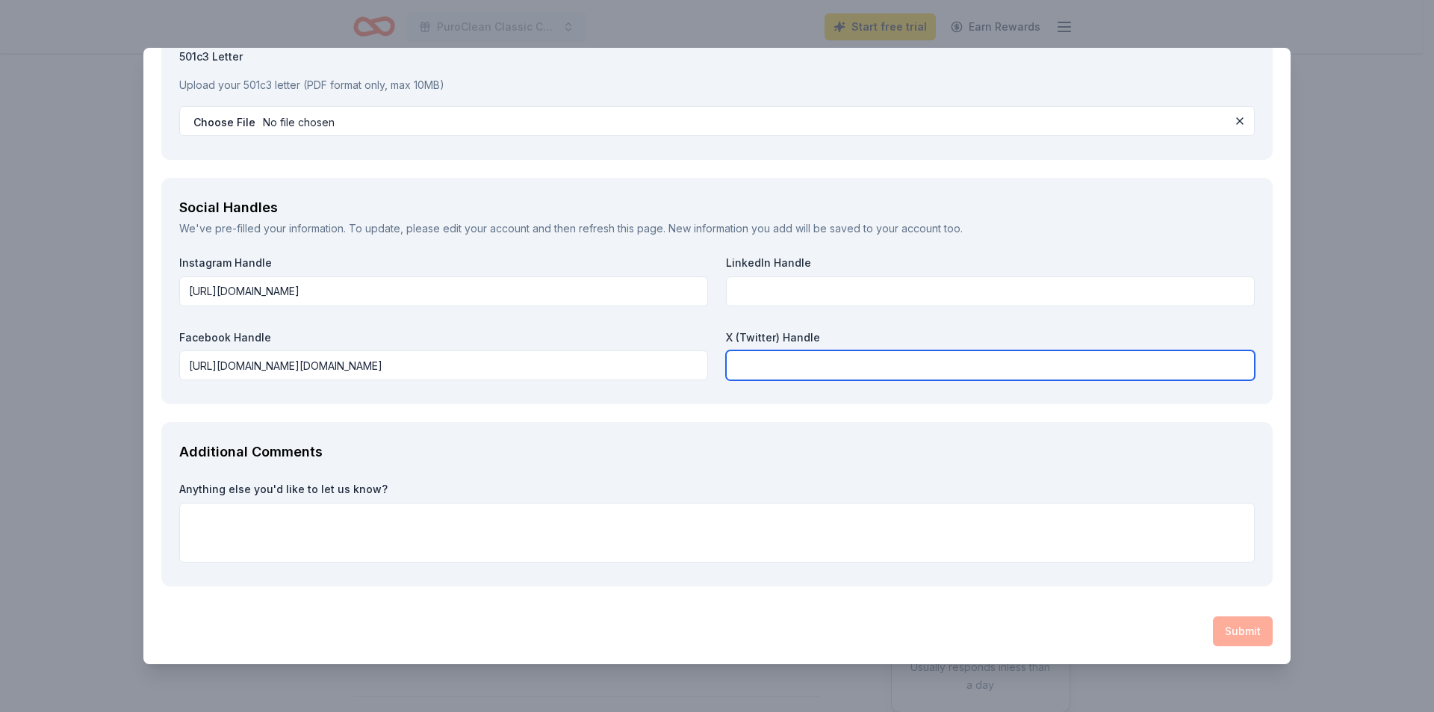
click at [774, 360] on input "text" at bounding box center [990, 365] width 529 height 30
paste input "https://x.com/TNLCOC"
type input "https://x.com/TNLCOC"
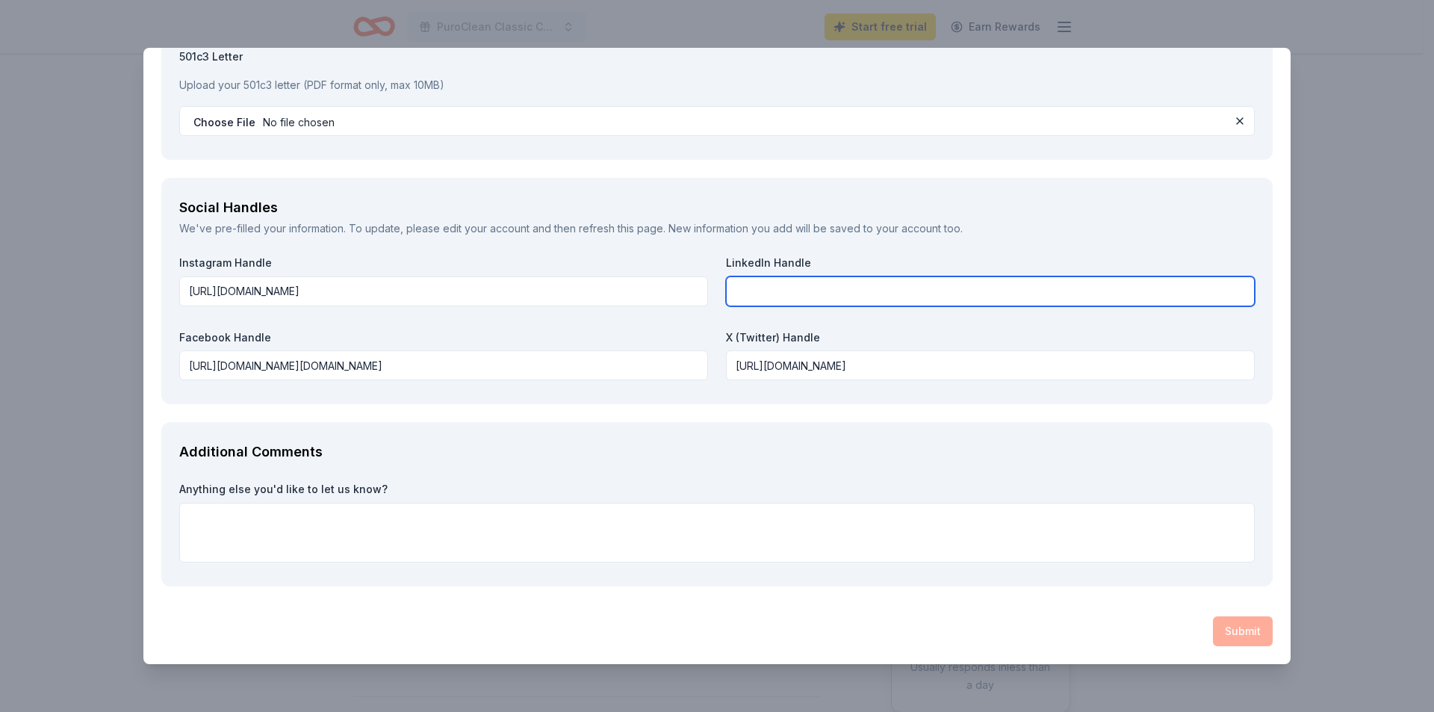
click at [815, 288] on input "text" at bounding box center [990, 291] width 529 height 30
paste input "https://www.linkedin.com/company/tnlcoc/?viewAsMember=true"
type input "https://www.linkedin.com/company/tnlcoc/?viewAsMember=true"
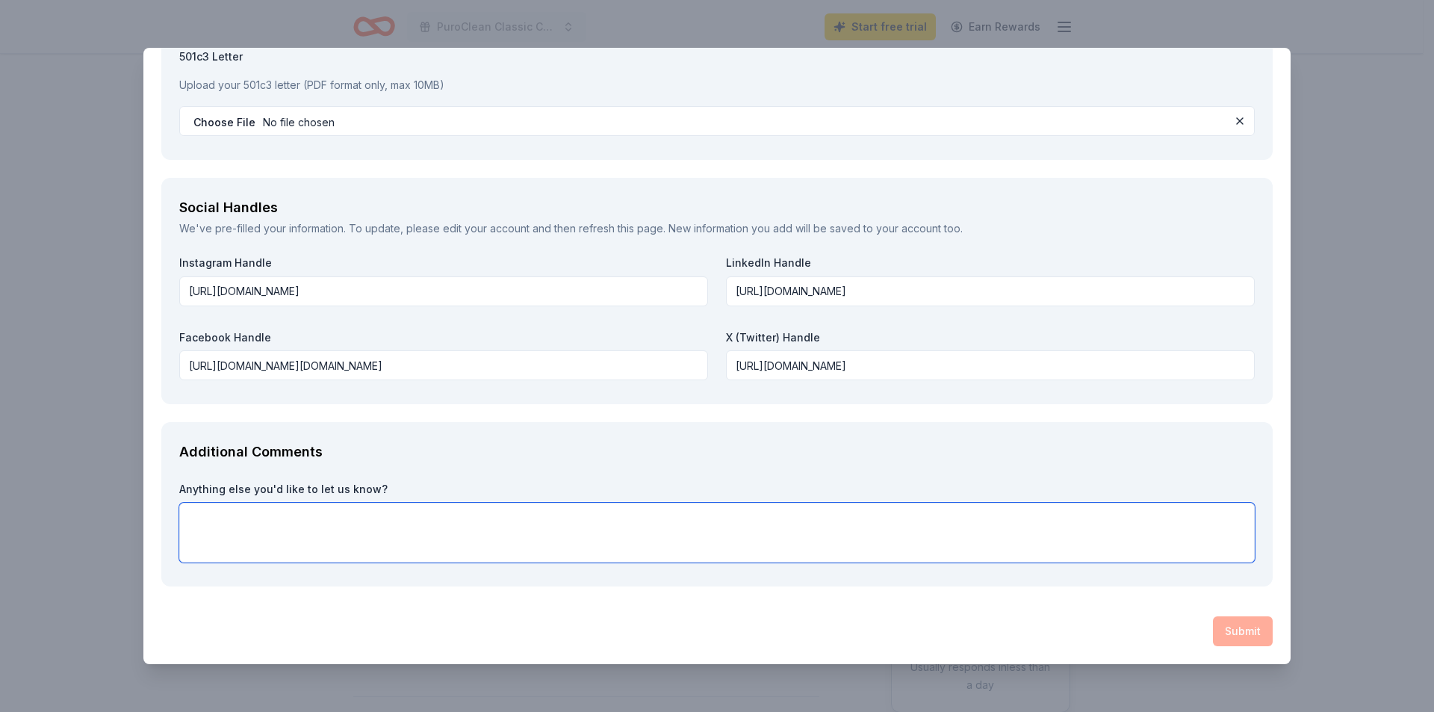
click at [249, 515] on textarea at bounding box center [716, 532] width 1075 height 60
click at [676, 544] on textarea "Chamber database emails" at bounding box center [716, 532] width 1075 height 60
type textarea "Chamber database emails"
click at [1227, 632] on div "Submit" at bounding box center [716, 631] width 1111 height 30
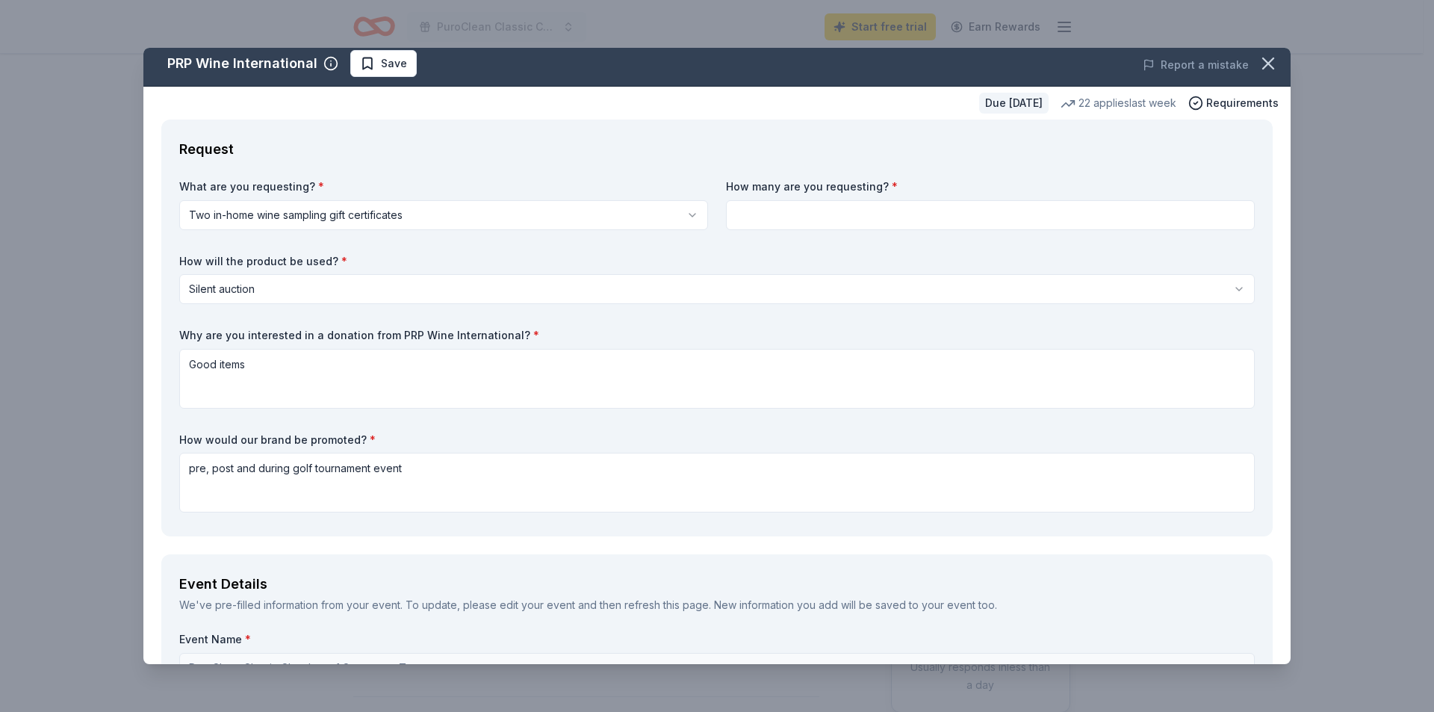
scroll to position [0, 0]
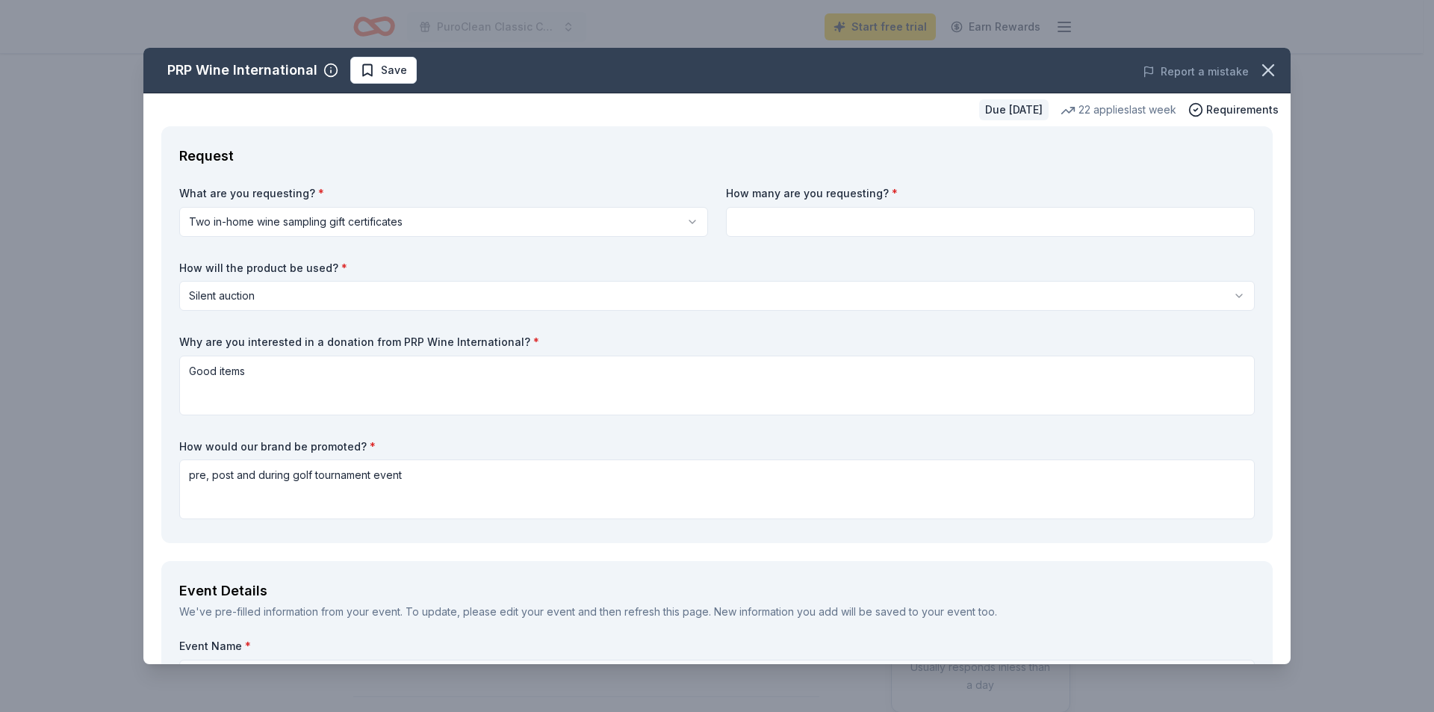
click at [862, 222] on input at bounding box center [990, 222] width 529 height 30
type input "2"
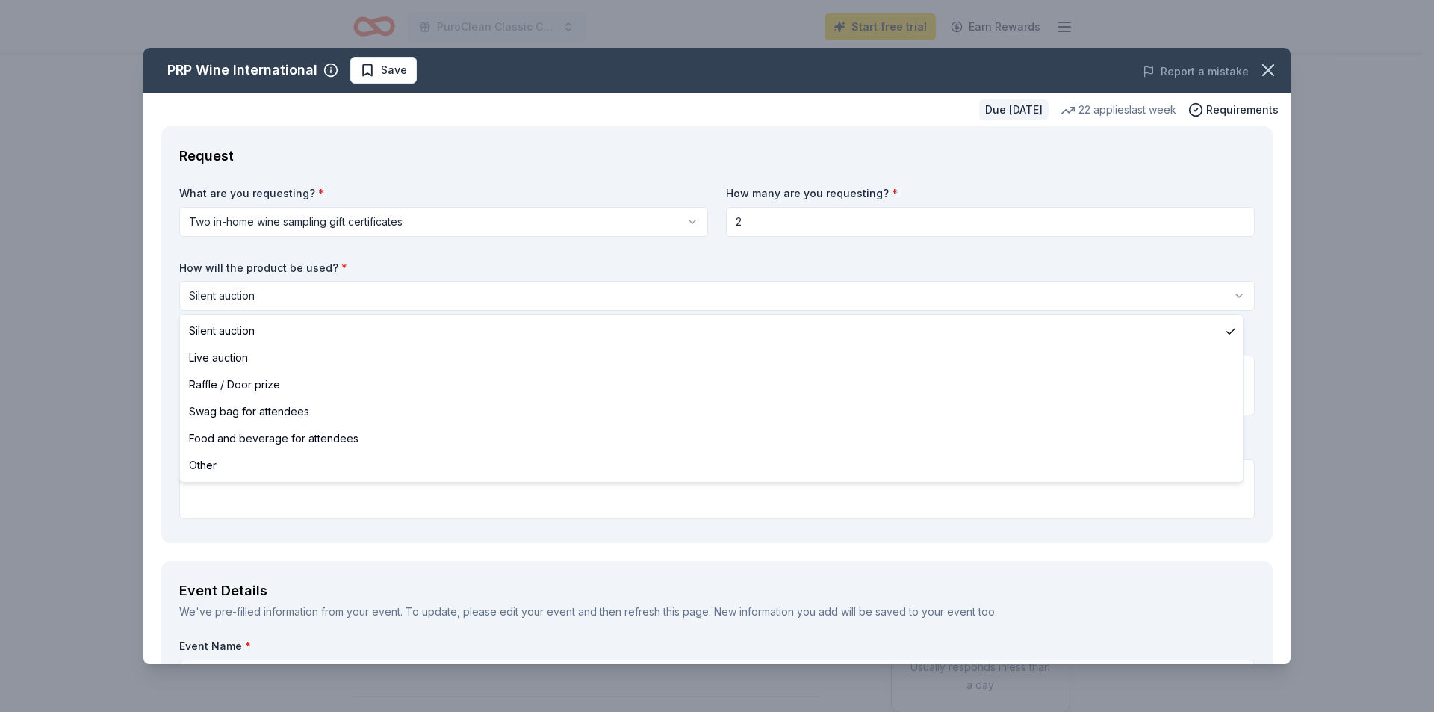
click at [594, 296] on html "PuroClean Classic Chamber of Commerce Tournament Start free trial Earn Rewards …" at bounding box center [717, 356] width 1434 height 712
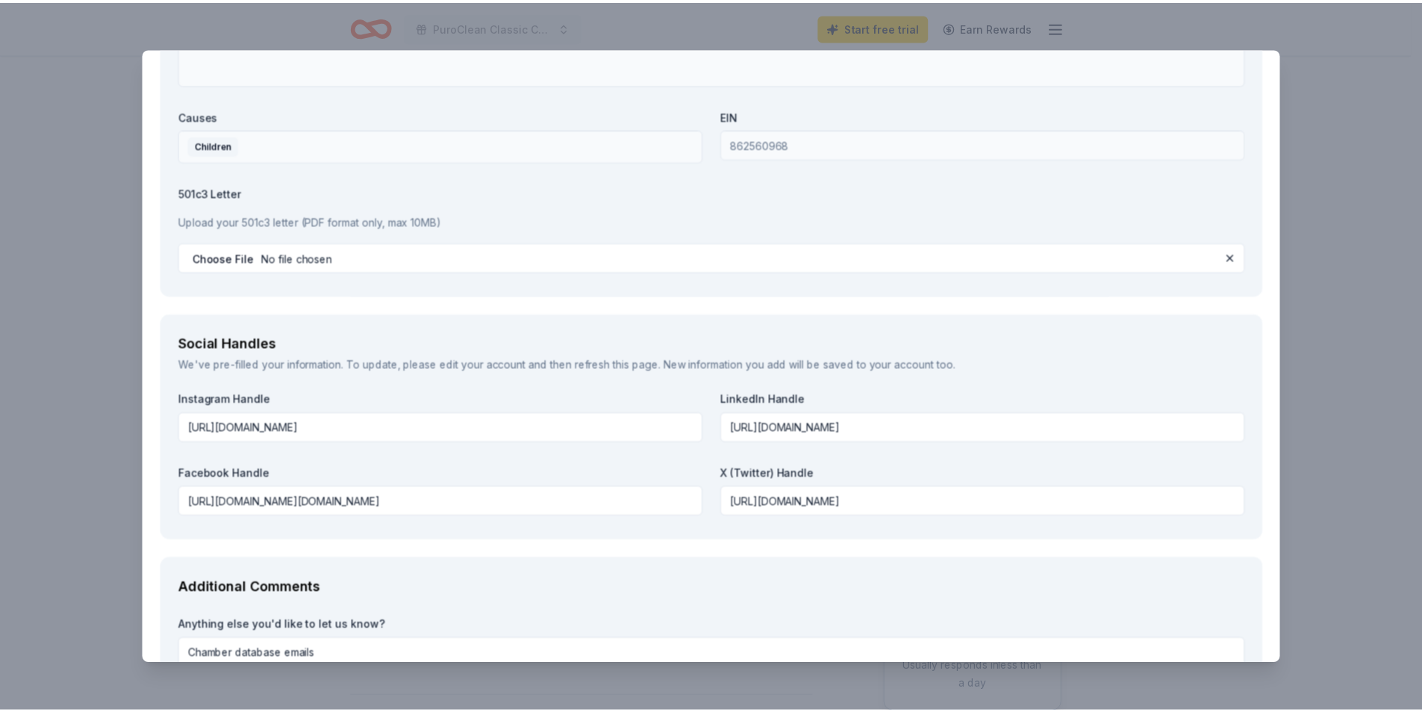
scroll to position [1590, 0]
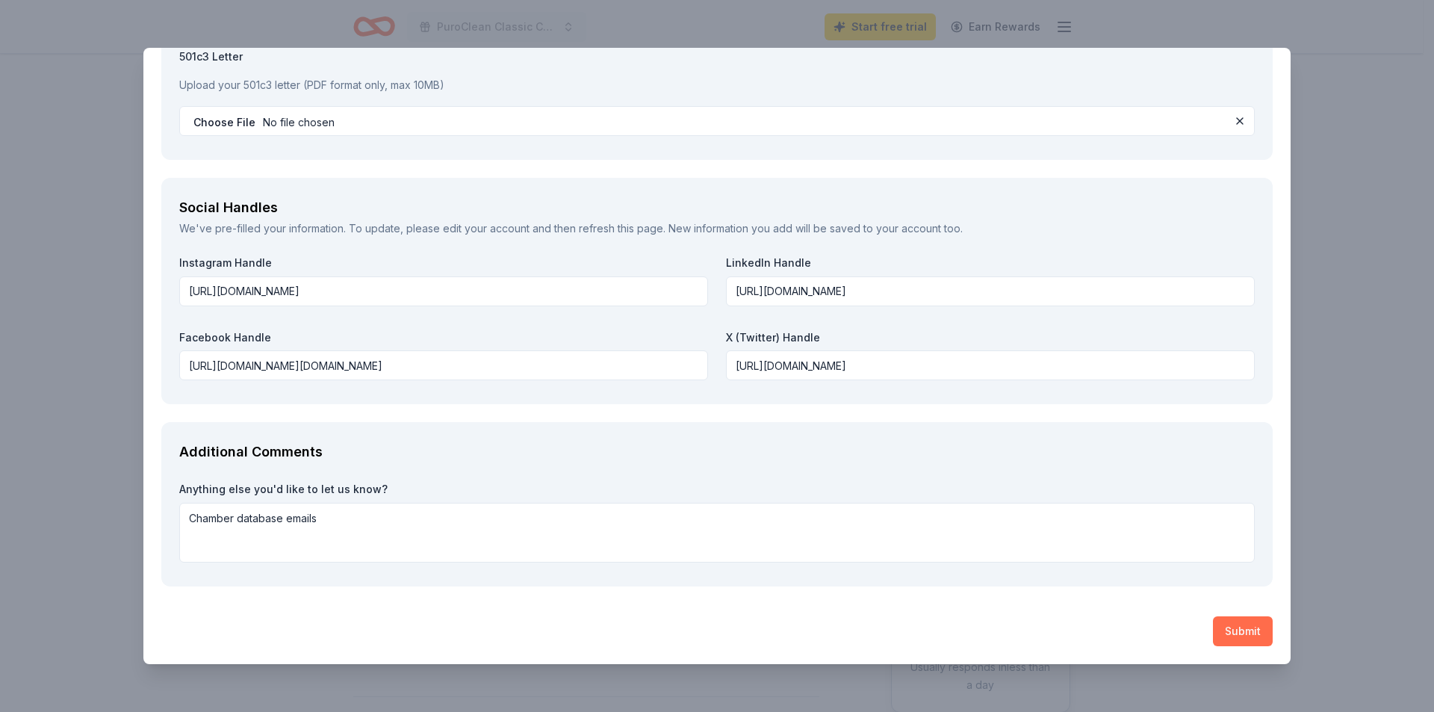
click at [1234, 638] on button "Submit" at bounding box center [1243, 631] width 60 height 30
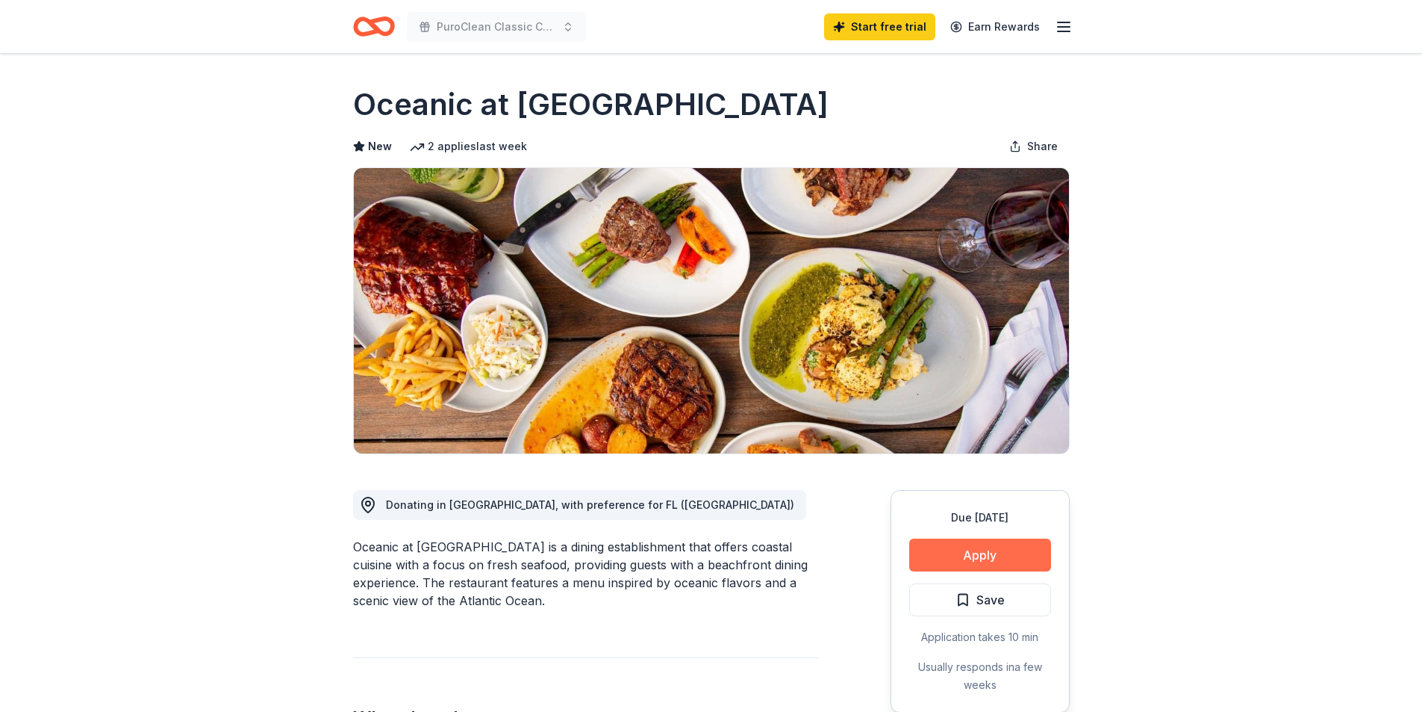
click at [975, 548] on button "Apply" at bounding box center [980, 554] width 142 height 33
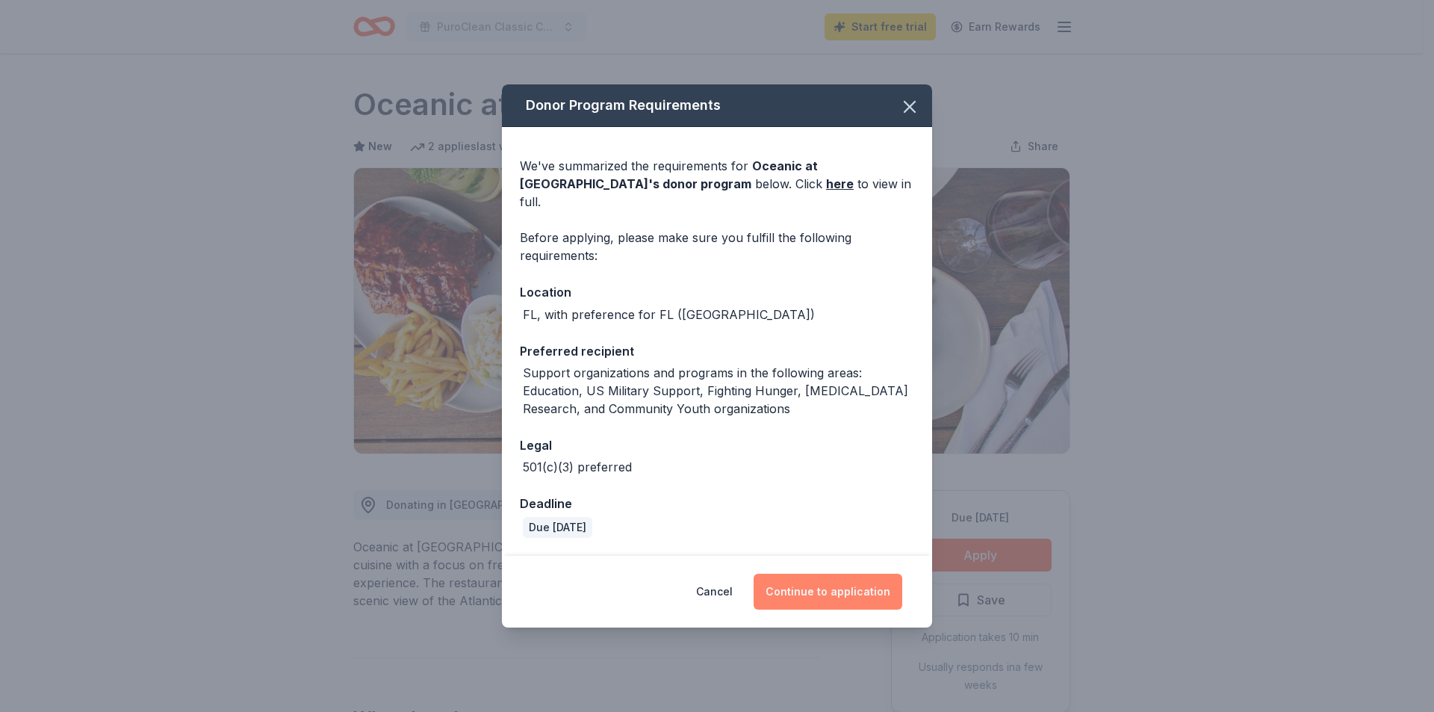
click at [819, 582] on button "Continue to application" at bounding box center [827, 591] width 149 height 36
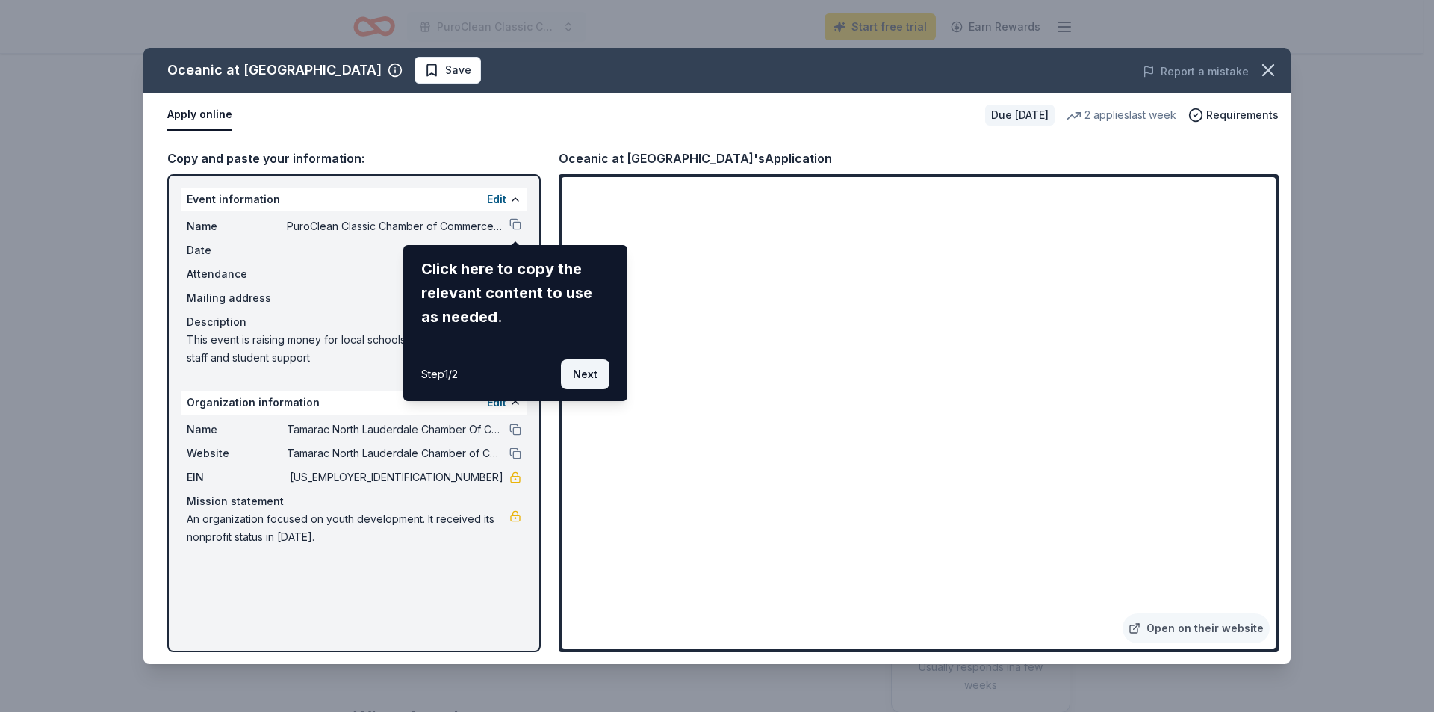
click at [588, 373] on button "Next" at bounding box center [585, 374] width 49 height 30
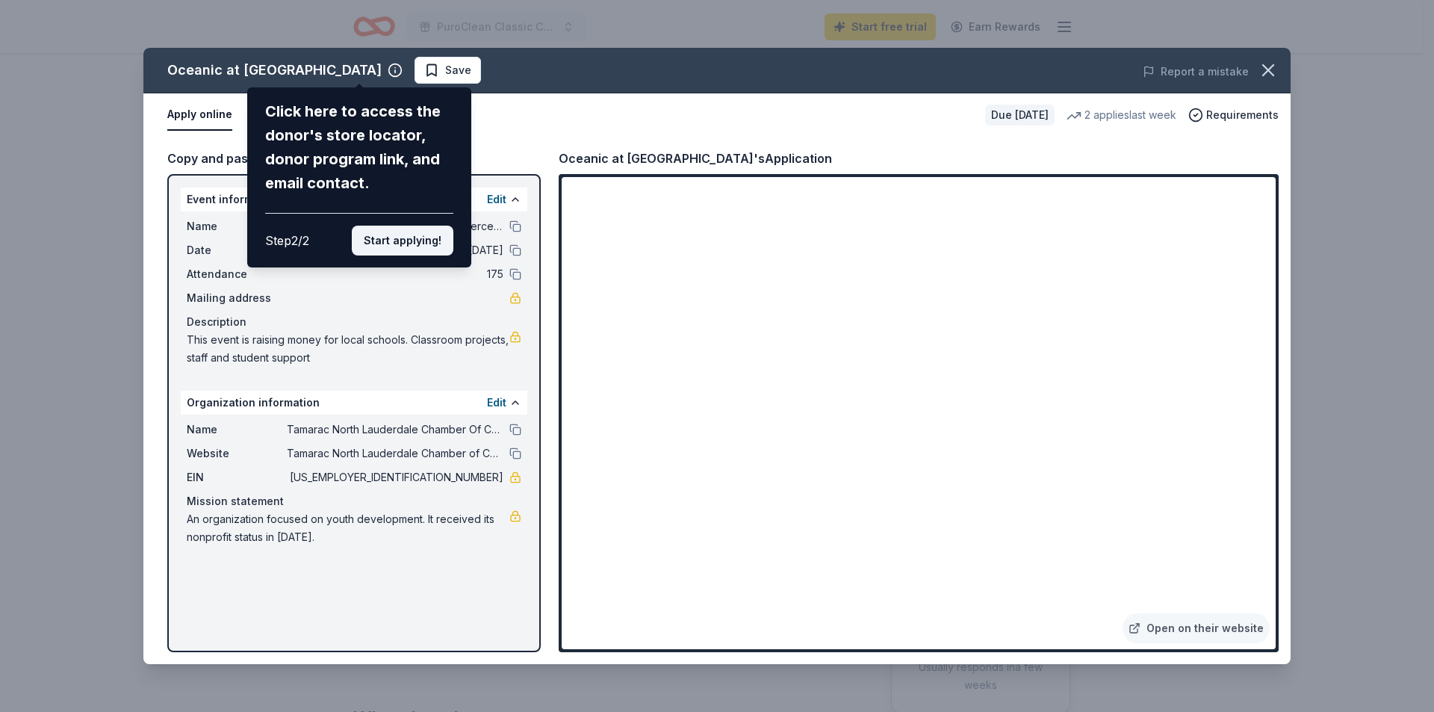
click at [385, 240] on button "Start applying!" at bounding box center [403, 240] width 102 height 30
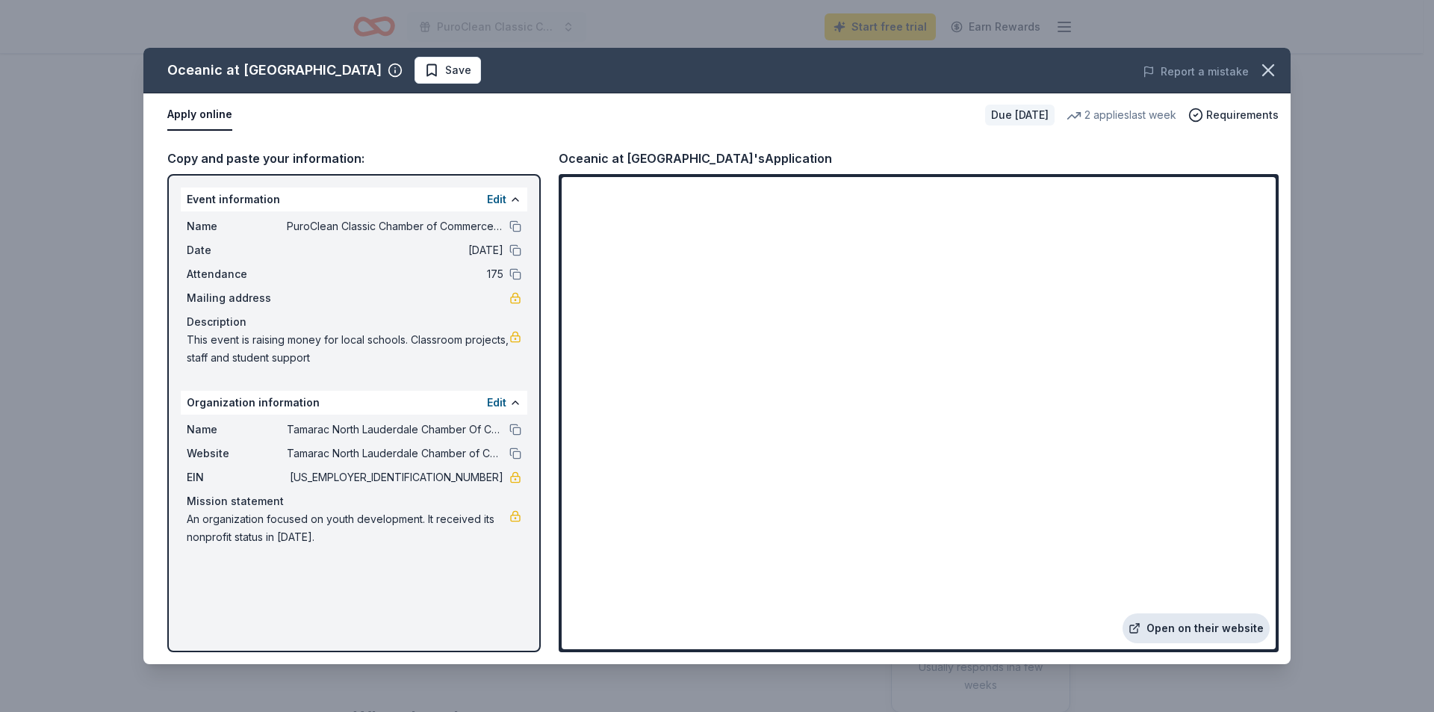
click at [1216, 634] on link "Open on their website" at bounding box center [1195, 628] width 147 height 30
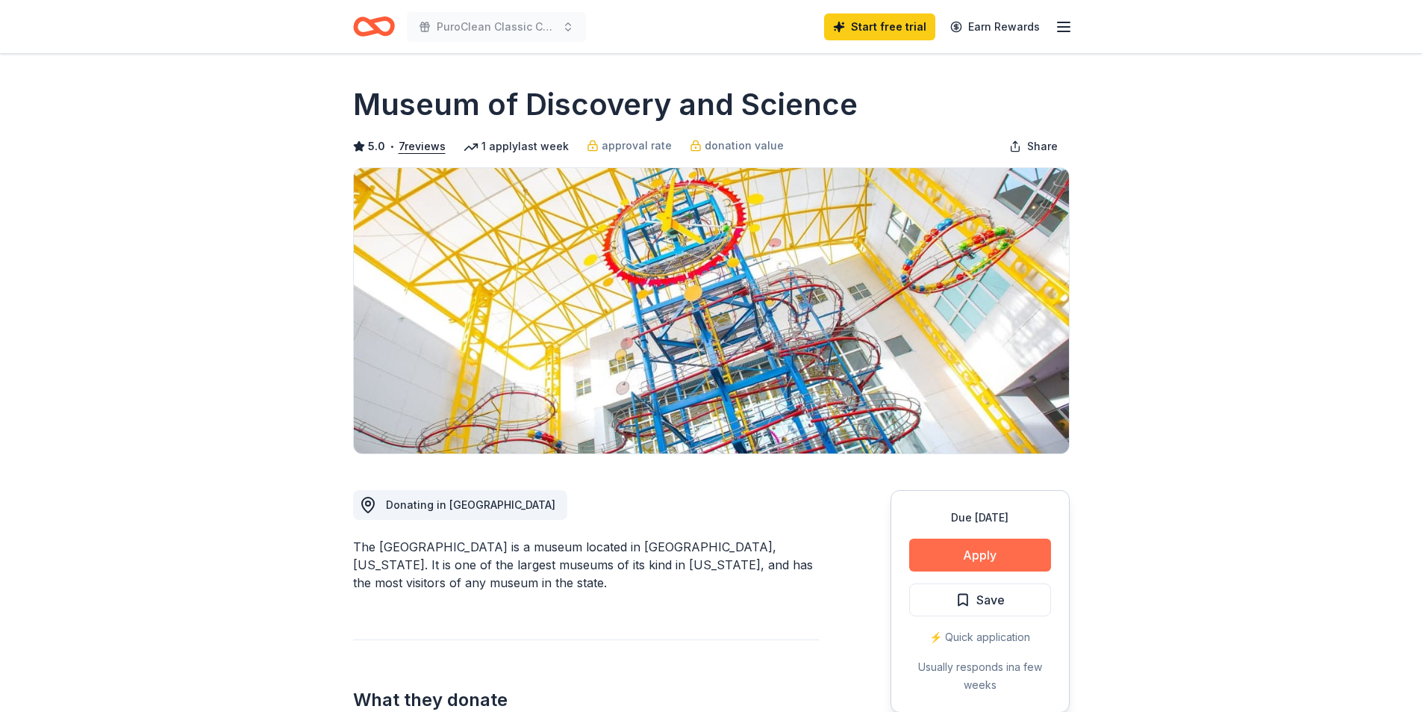
click at [950, 547] on button "Apply" at bounding box center [980, 554] width 142 height 33
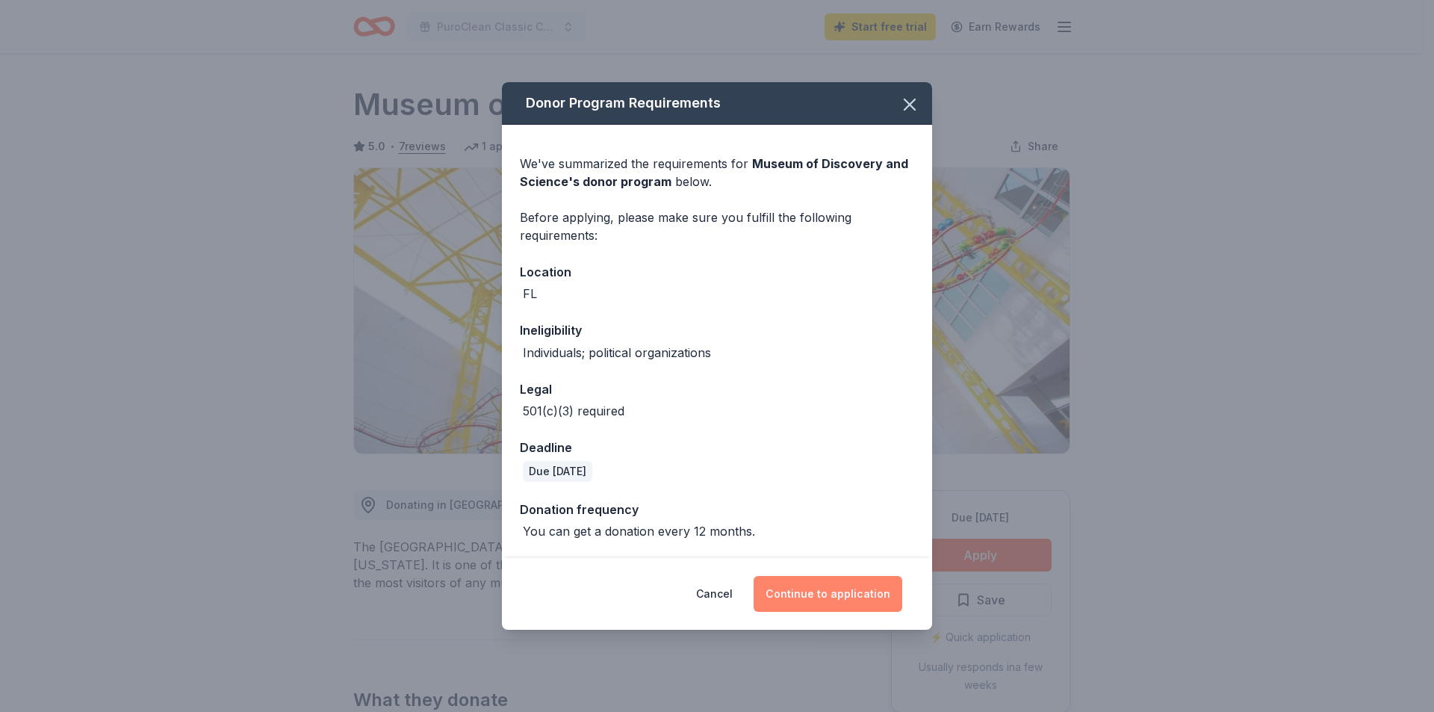
click at [811, 591] on button "Continue to application" at bounding box center [827, 594] width 149 height 36
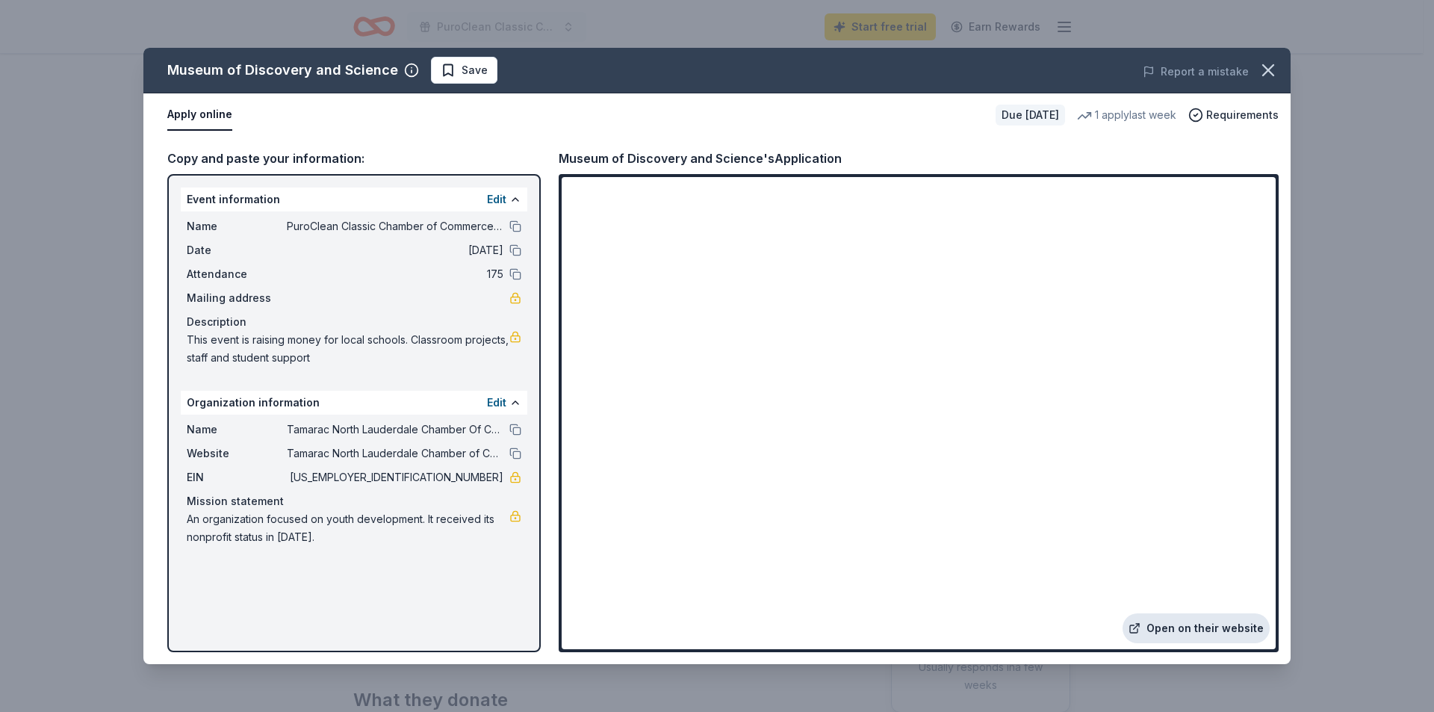
click at [1172, 619] on link "Open on their website" at bounding box center [1195, 628] width 147 height 30
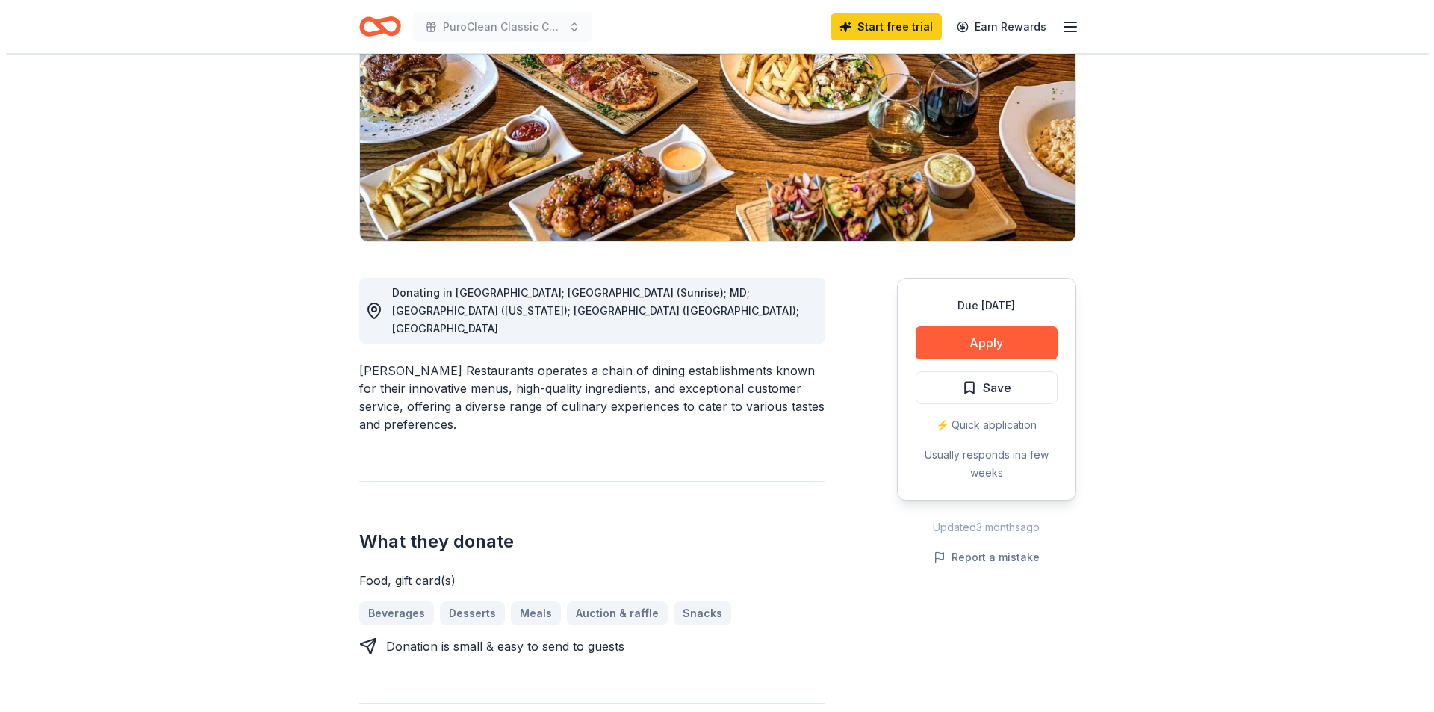
scroll to position [299, 0]
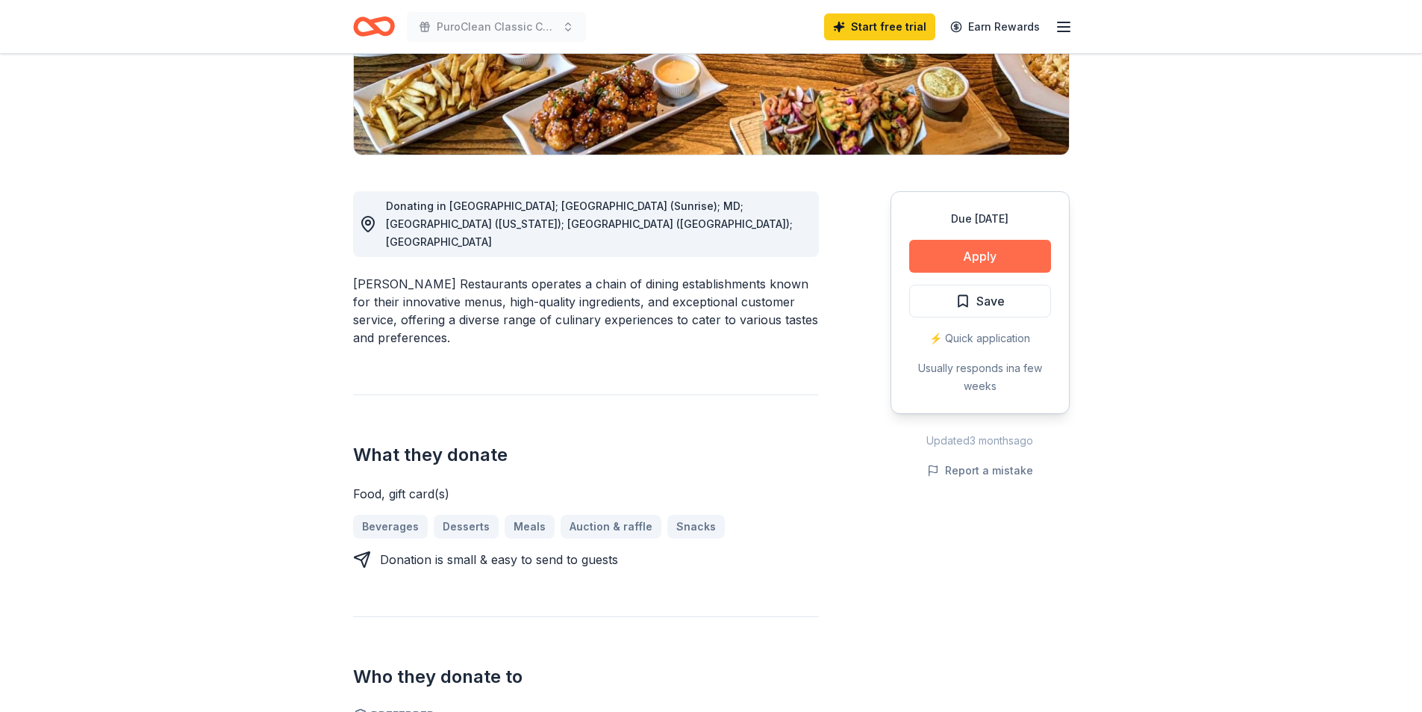
click at [980, 259] on button "Apply" at bounding box center [980, 256] width 142 height 33
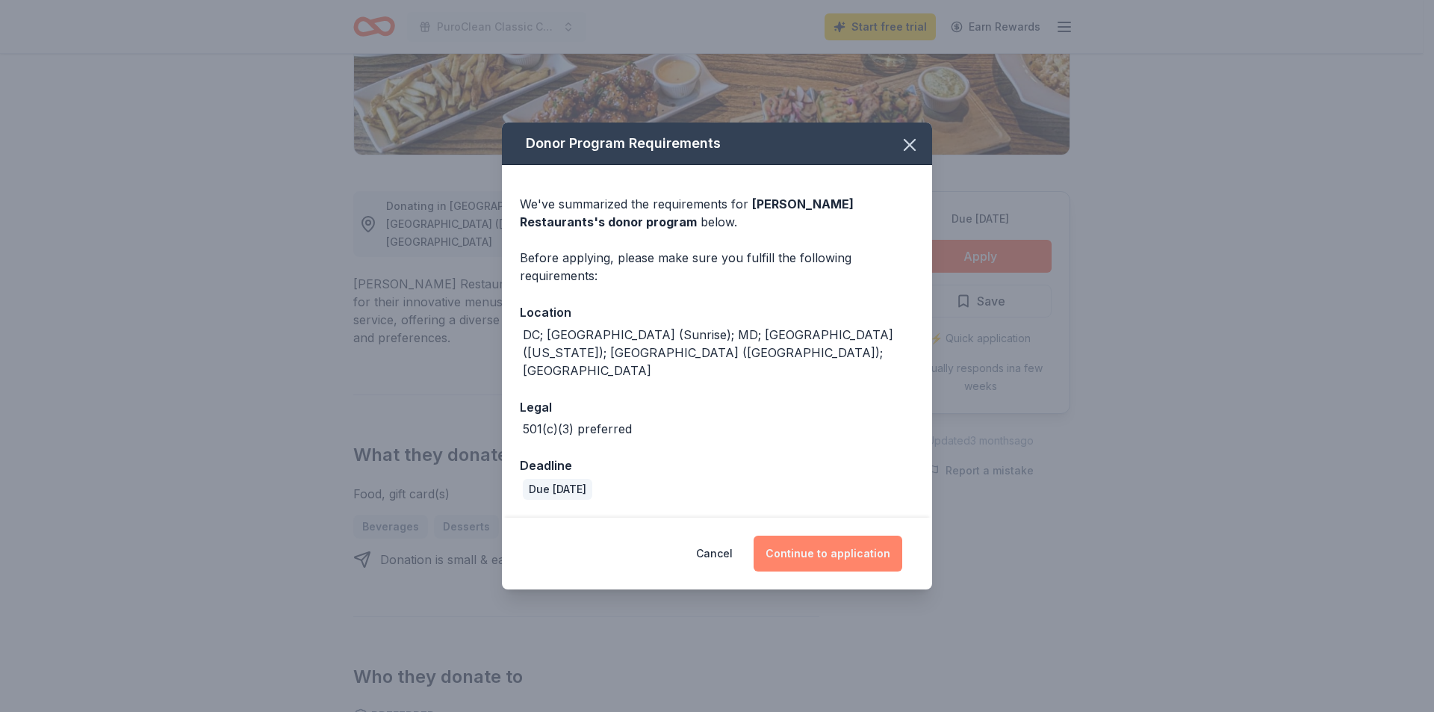
click at [831, 535] on button "Continue to application" at bounding box center [827, 553] width 149 height 36
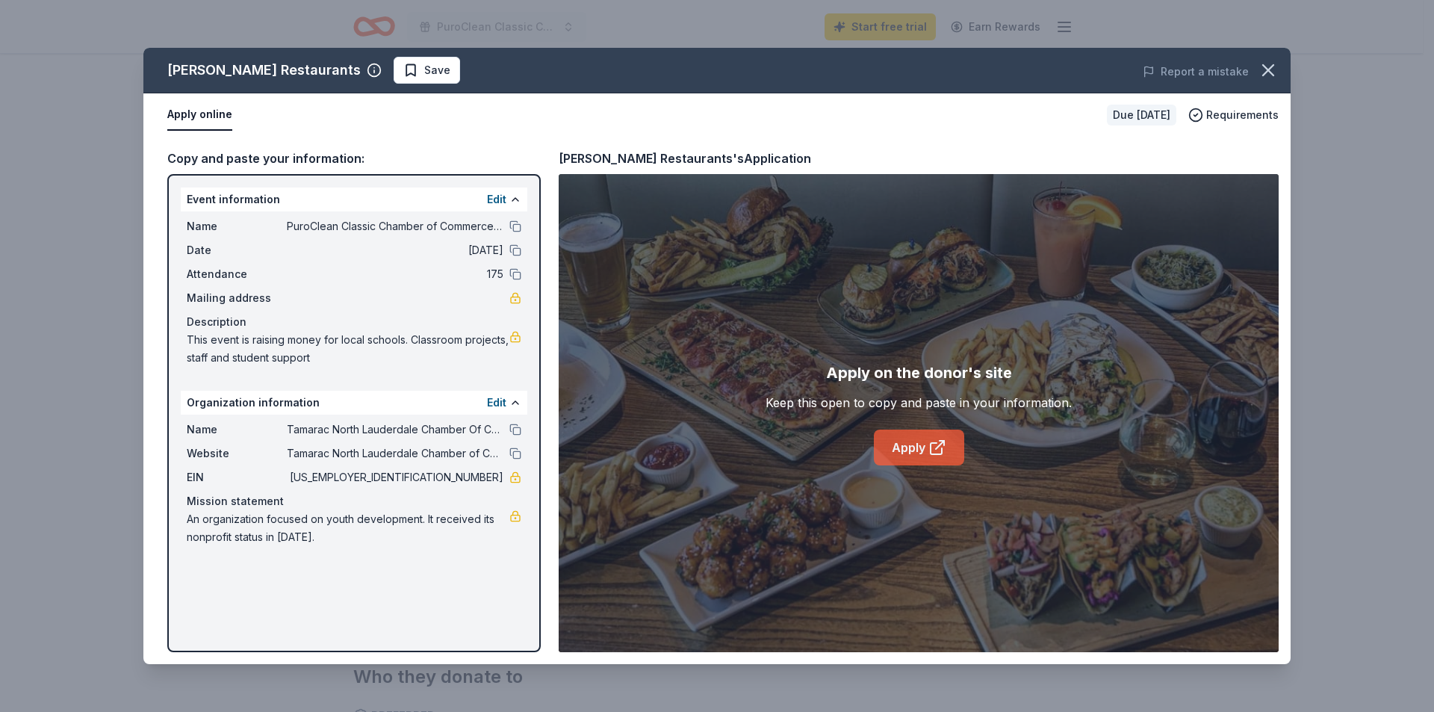
click at [903, 449] on link "Apply" at bounding box center [919, 447] width 90 height 36
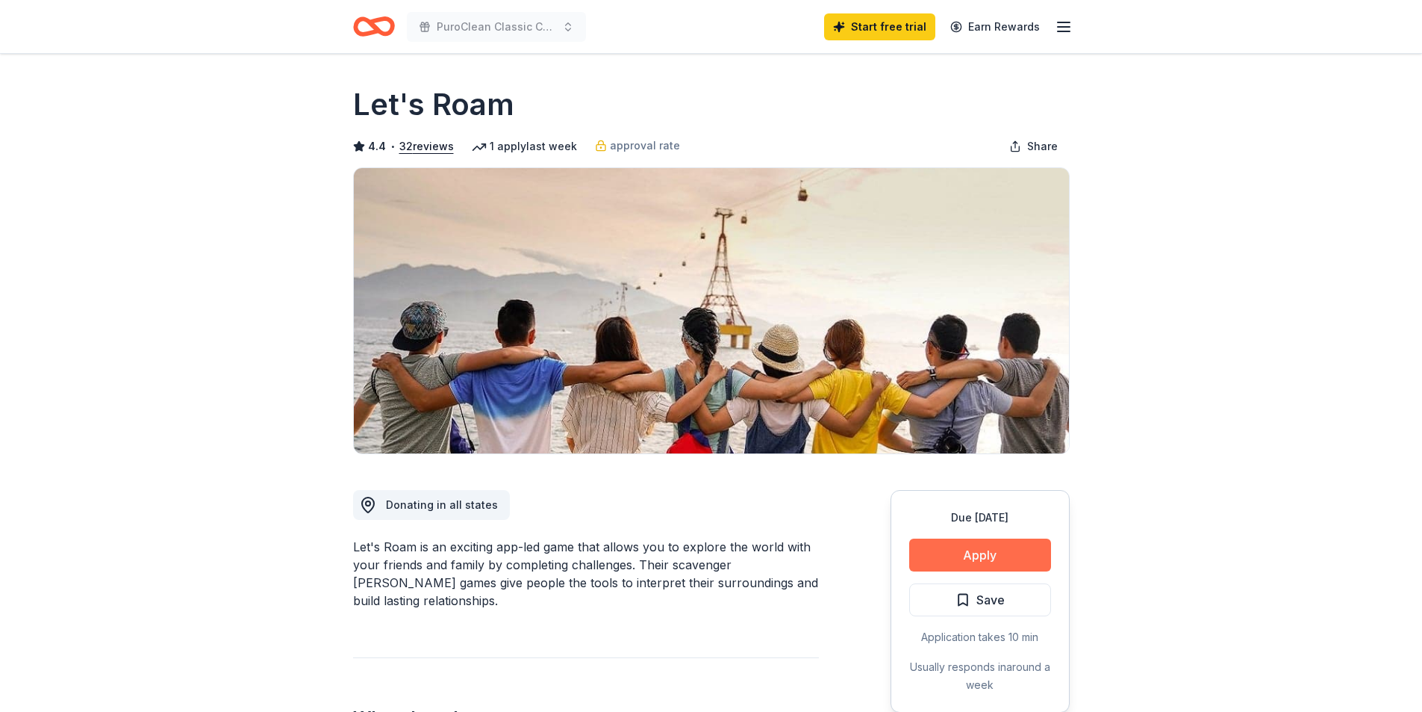
click at [990, 551] on button "Apply" at bounding box center [980, 554] width 142 height 33
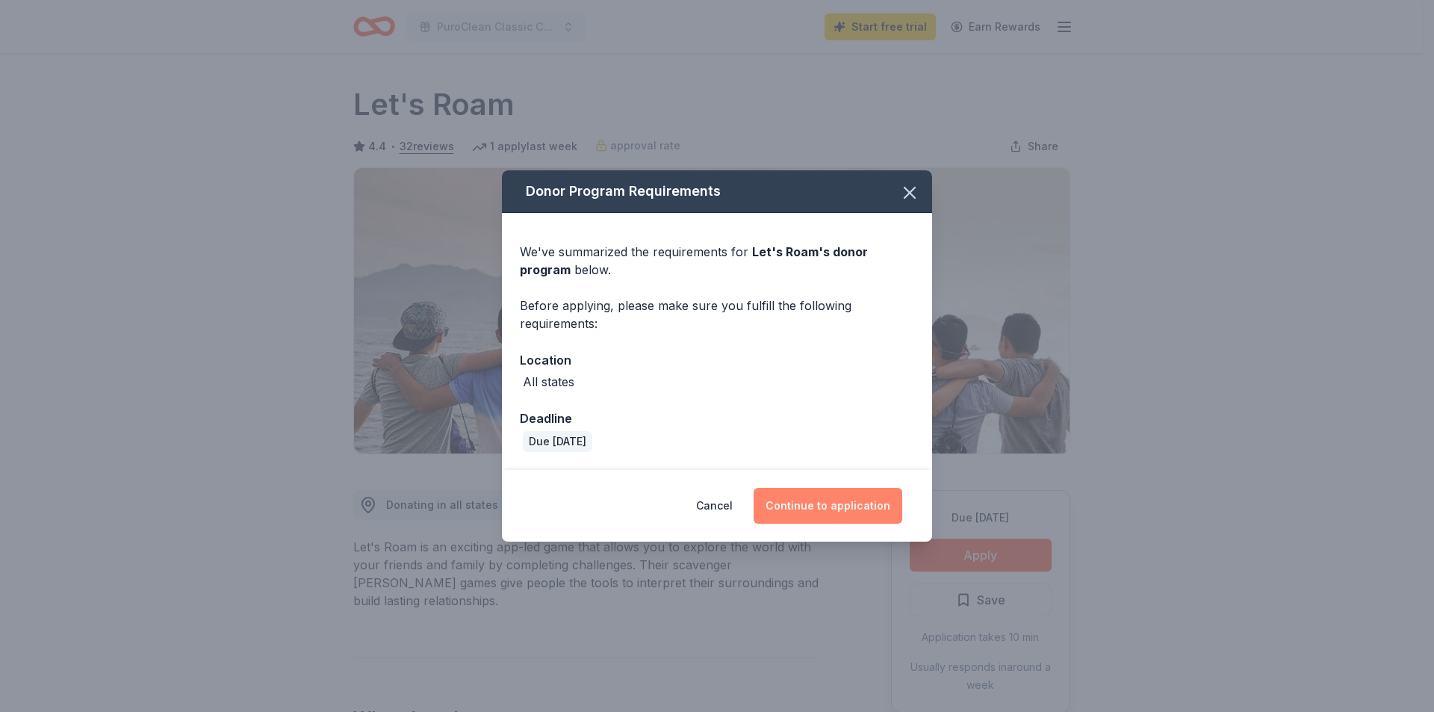
click at [823, 494] on button "Continue to application" at bounding box center [827, 506] width 149 height 36
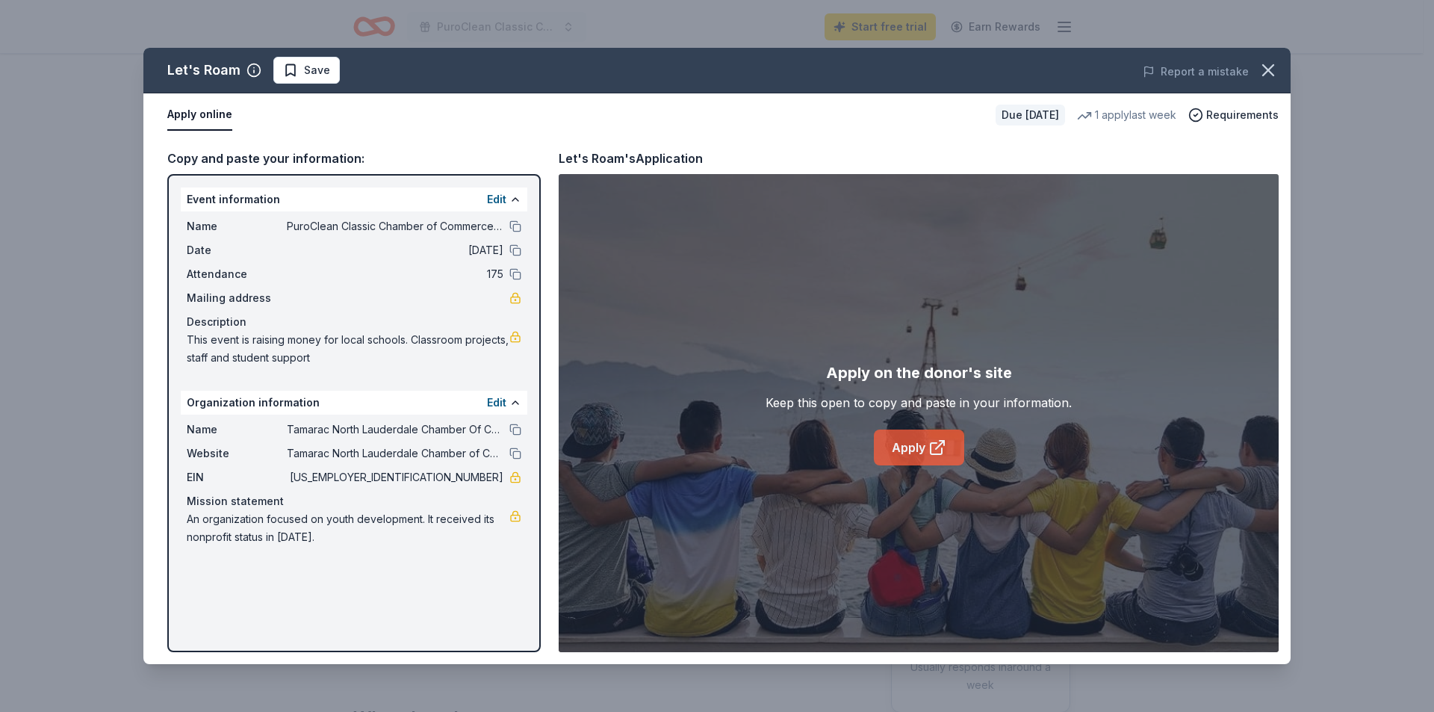
click at [913, 441] on link "Apply" at bounding box center [919, 447] width 90 height 36
